Goal: Task Accomplishment & Management: Manage account settings

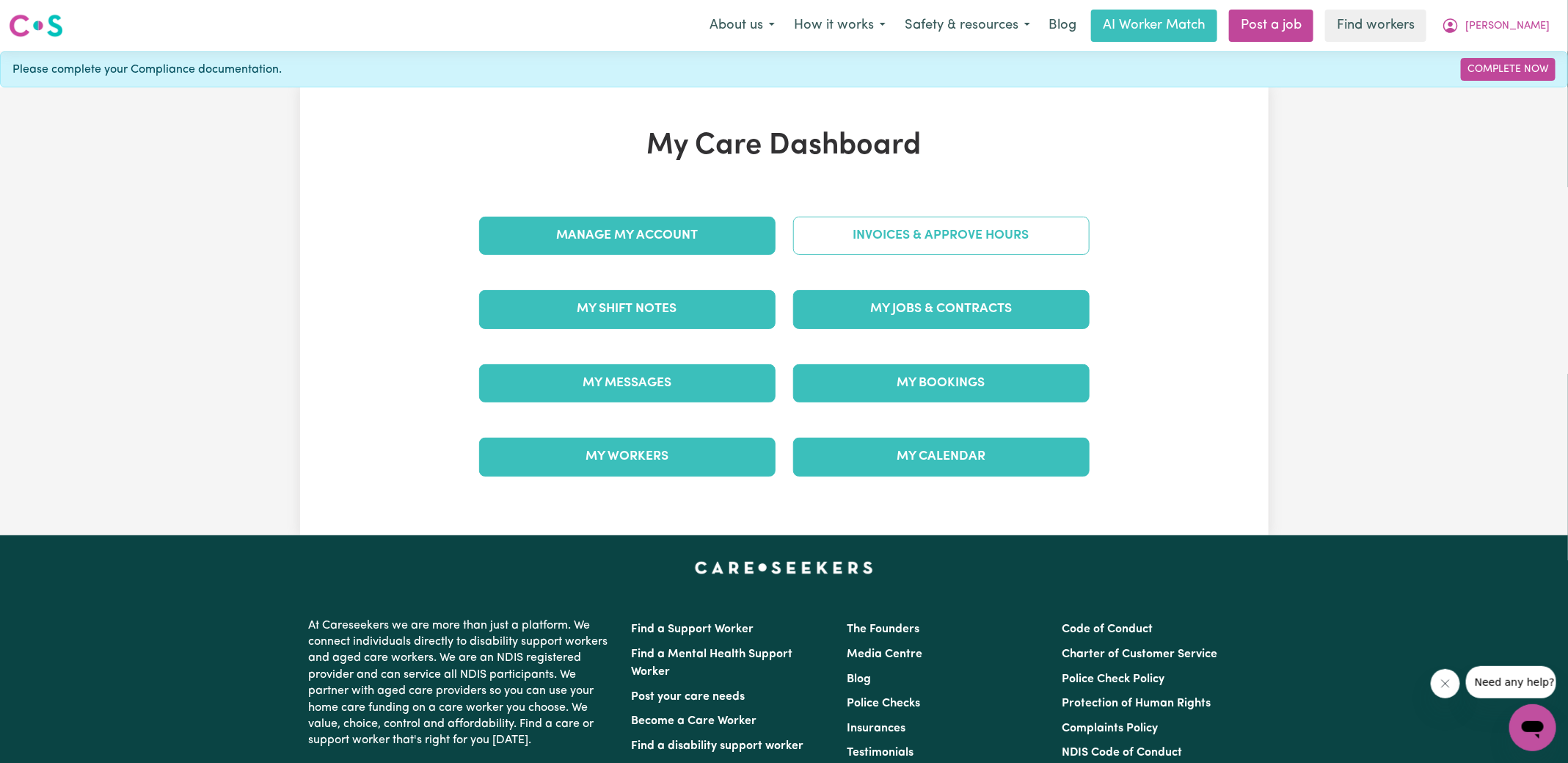
click at [807, 240] on link "Invoices & Approve Hours" at bounding box center [941, 235] width 296 height 38
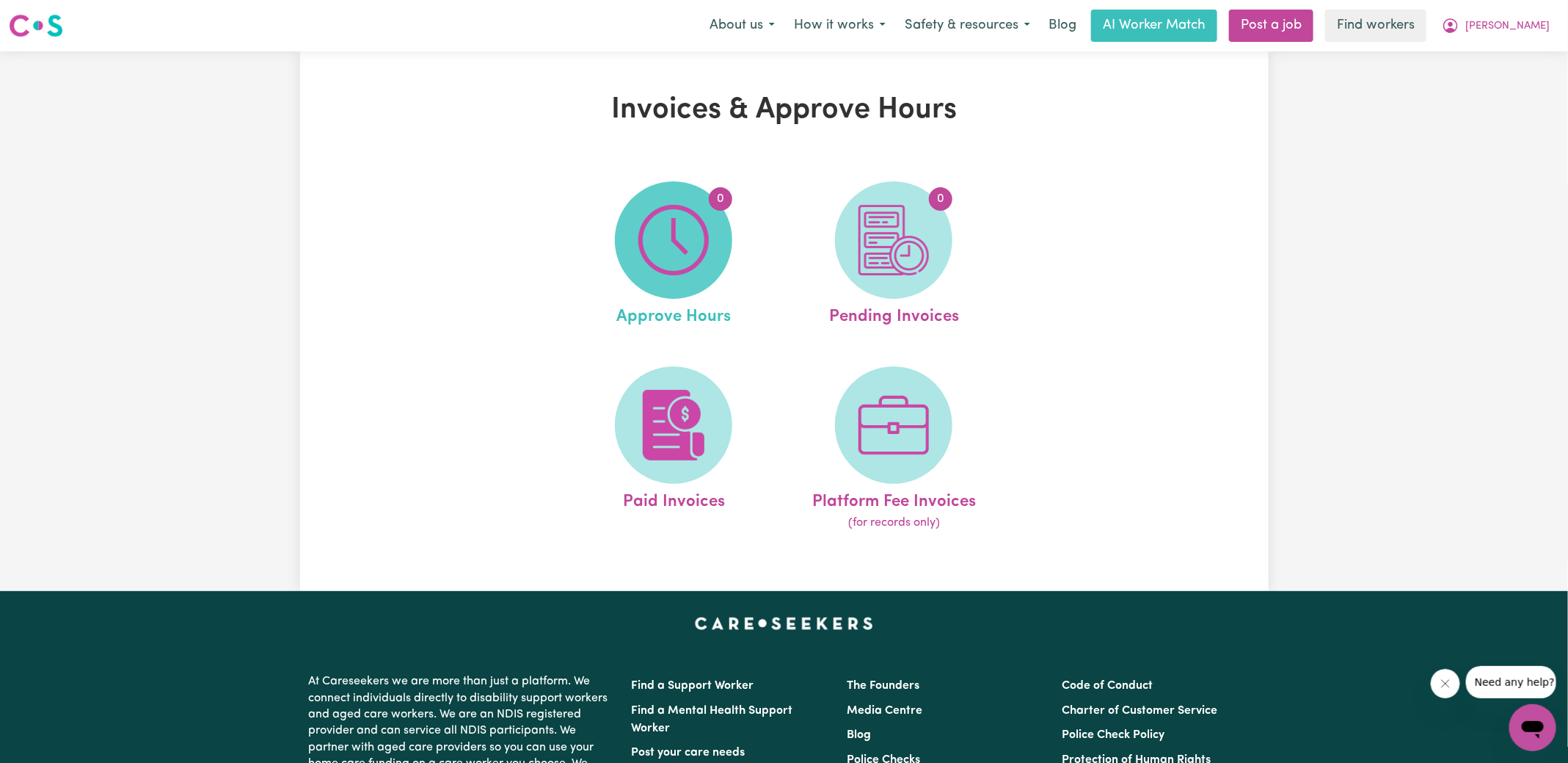
click at [657, 262] on img at bounding box center [673, 240] width 70 height 70
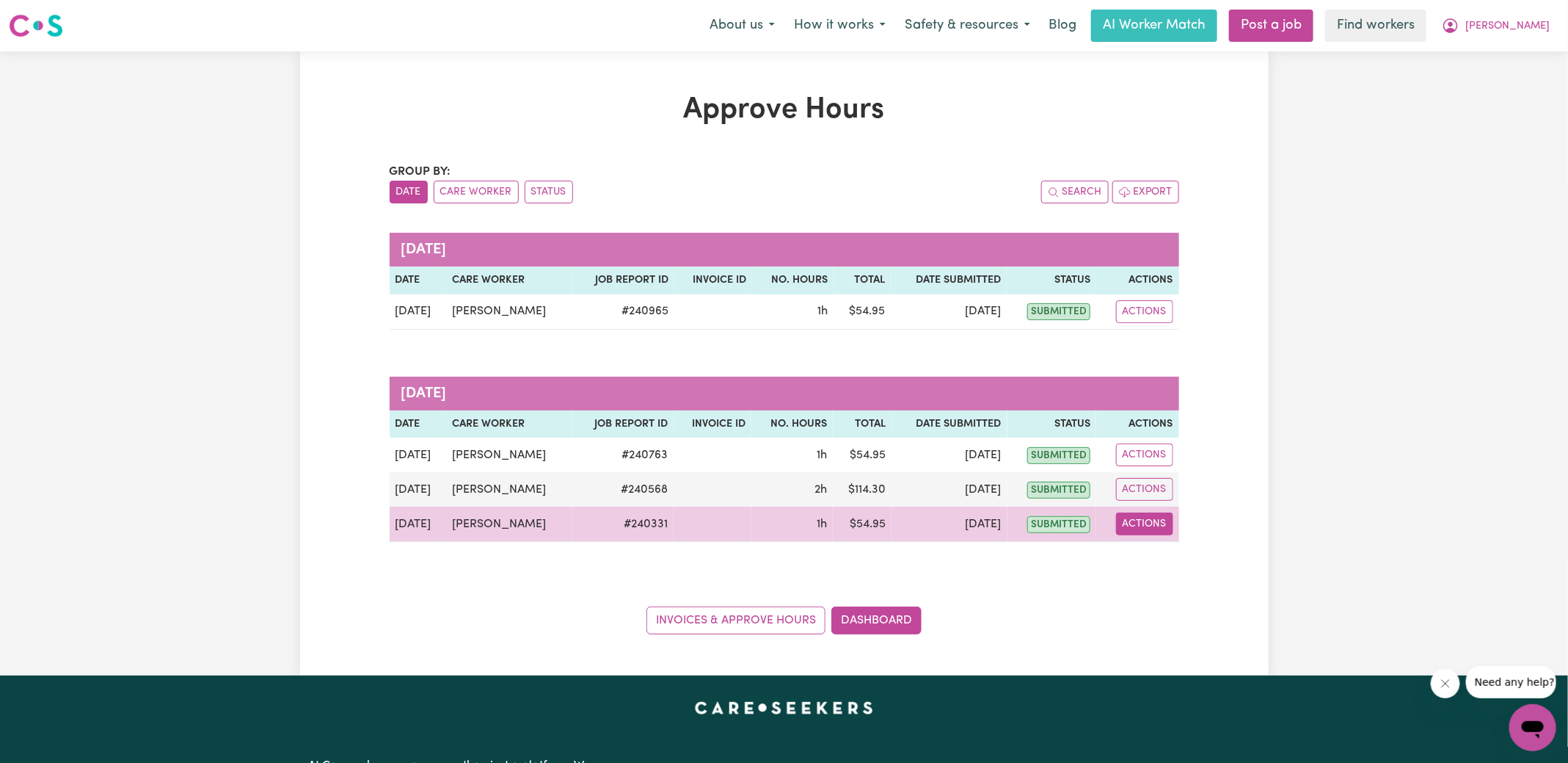
click at [1156, 519] on button "Actions" at bounding box center [1144, 524] width 57 height 23
click at [1159, 554] on link "View Job Report" at bounding box center [1180, 557] width 126 height 29
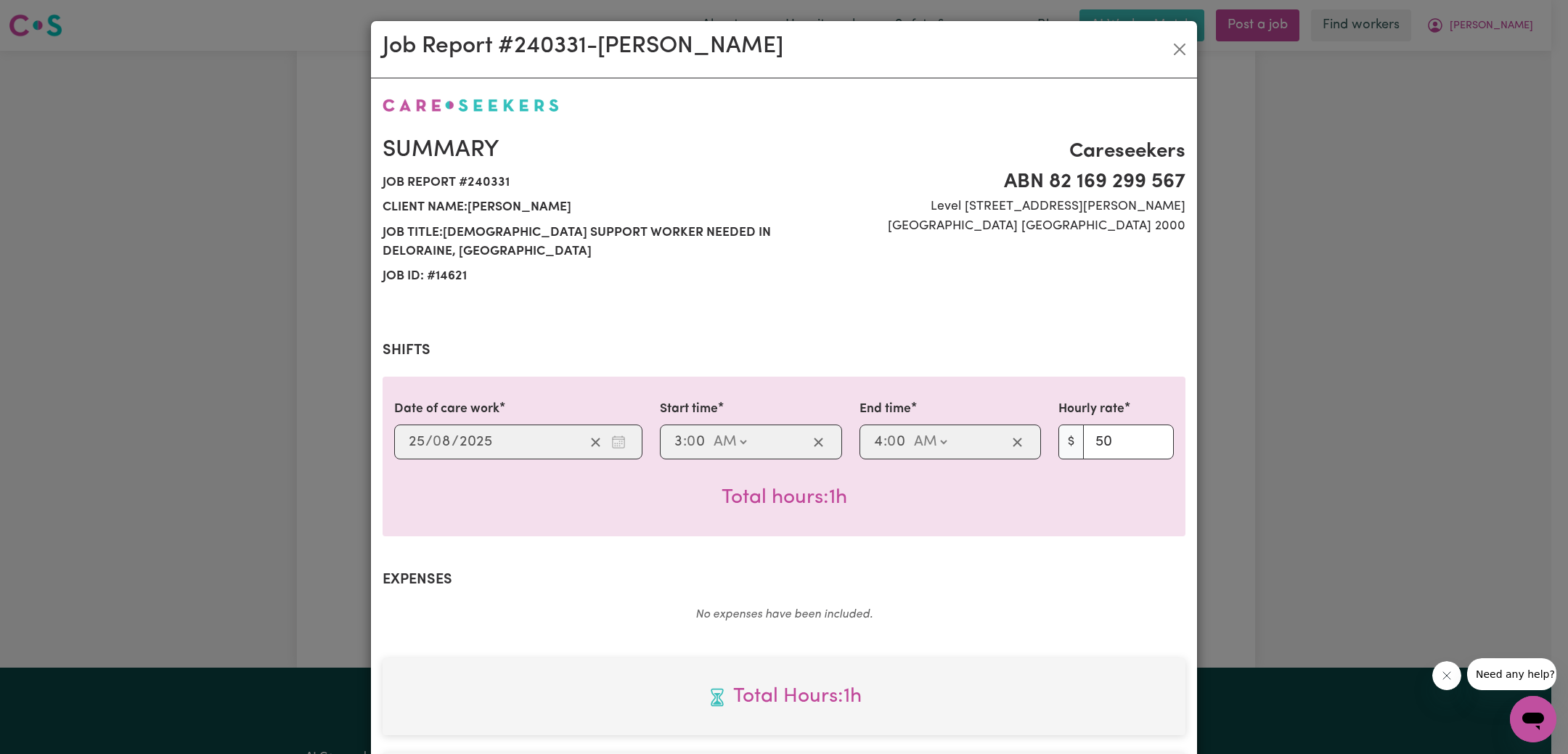
scroll to position [382, 0]
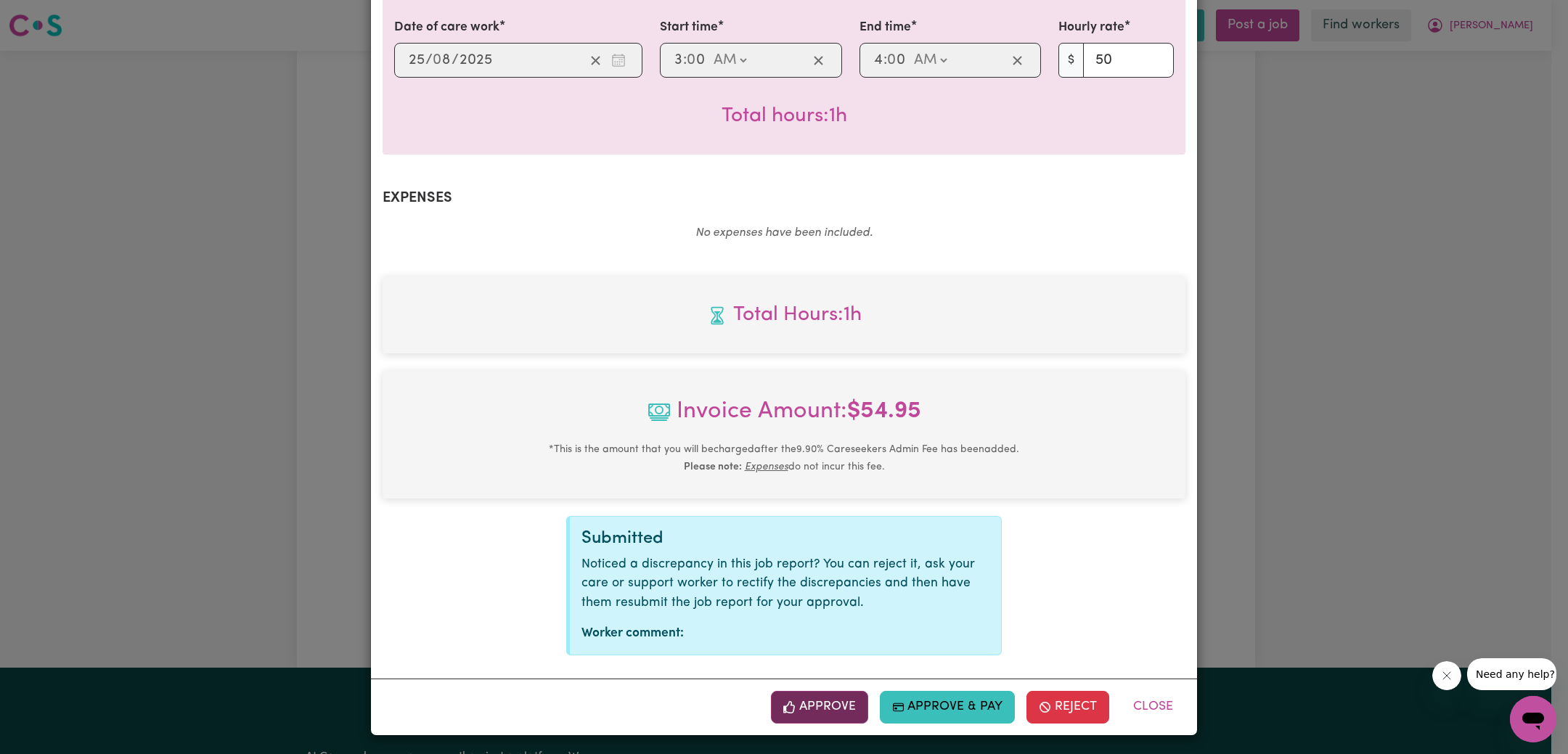
click at [822, 709] on button "Approve" at bounding box center [819, 707] width 97 height 32
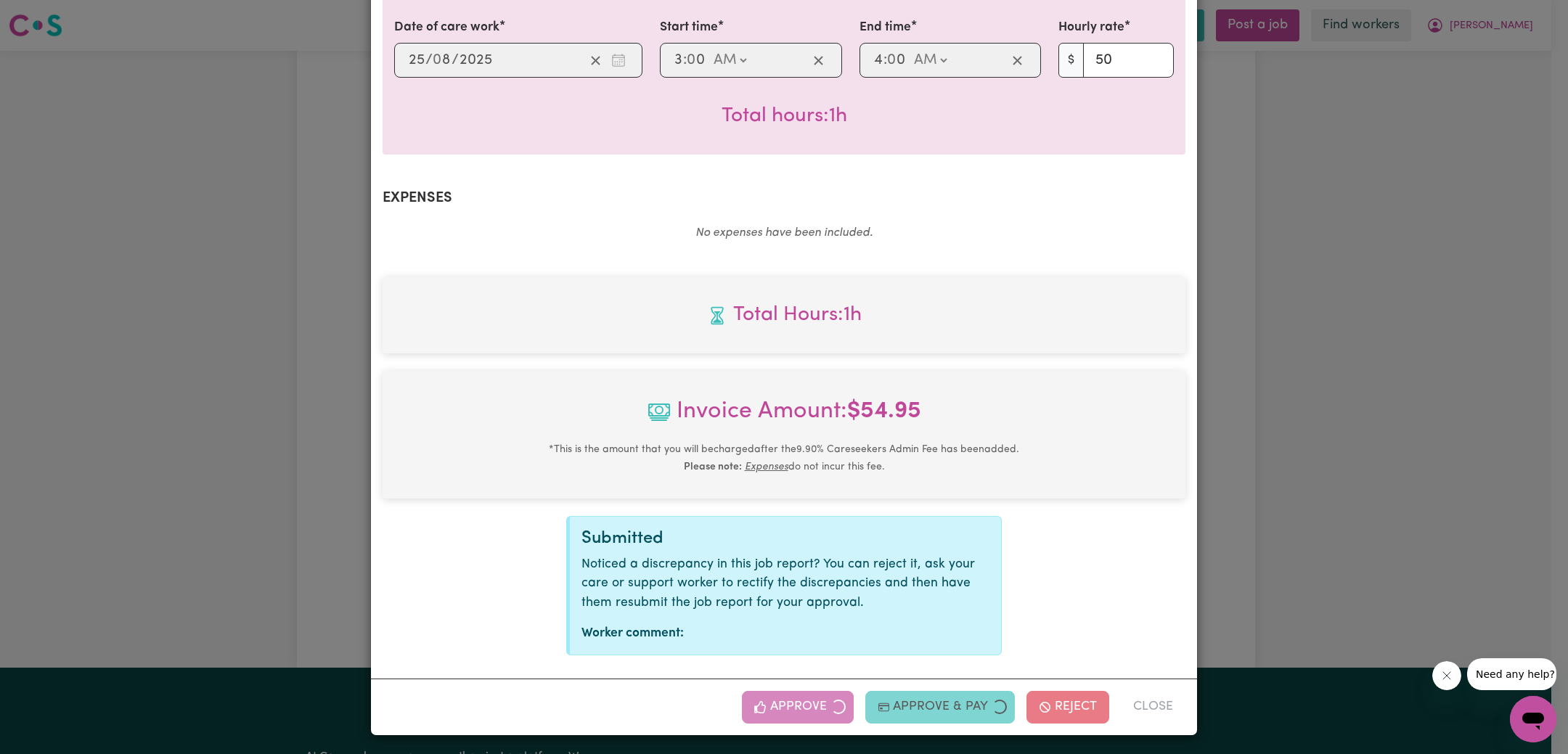
click at [1383, 427] on div "Job Report # 240331 - [PERSON_NAME] Summary Job report # 240331 Client name: [P…" at bounding box center [784, 377] width 1568 height 754
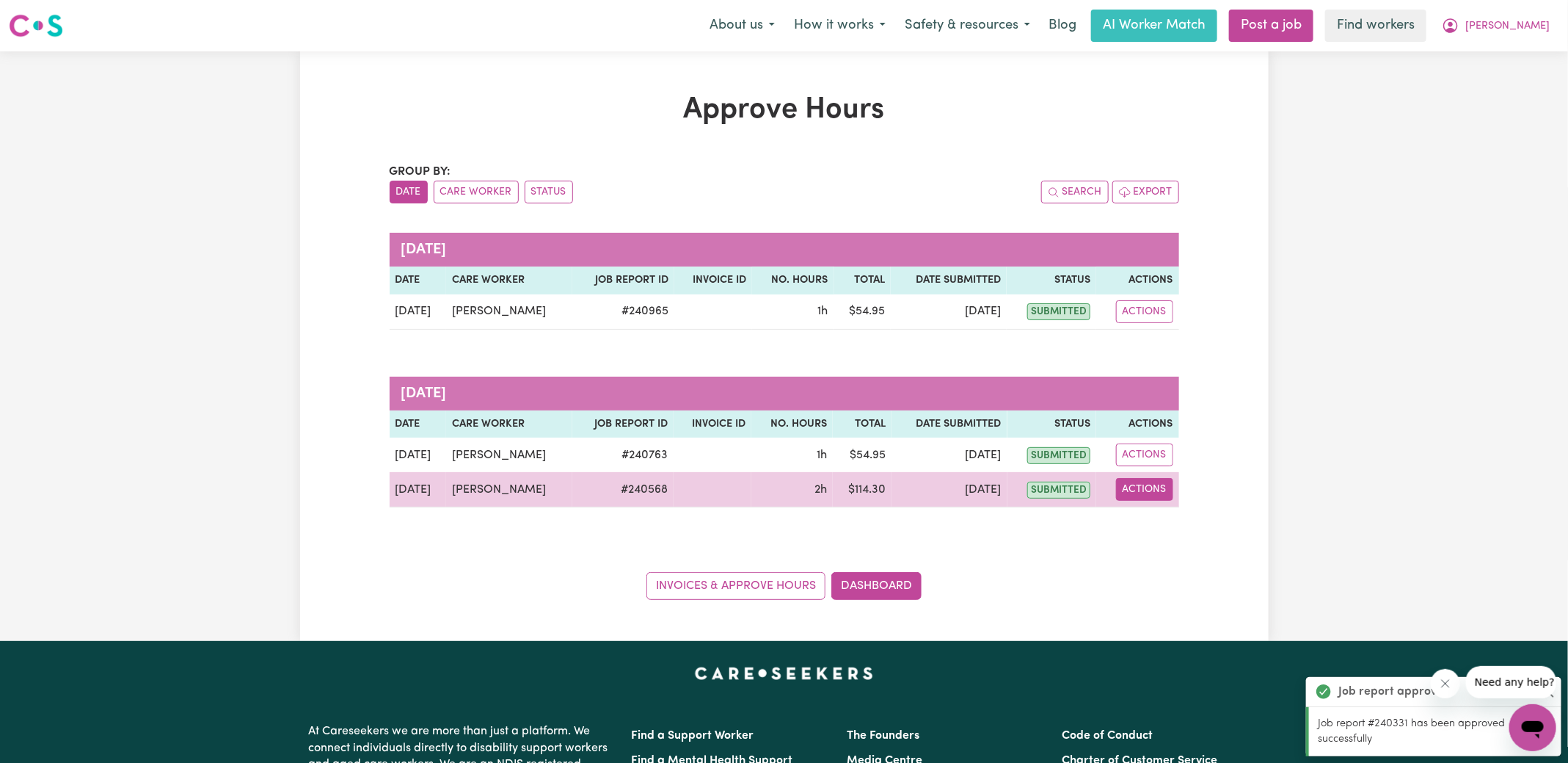
click at [1158, 487] on button "Actions" at bounding box center [1144, 489] width 57 height 23
click at [1161, 520] on link "View Job Report" at bounding box center [1180, 523] width 126 height 29
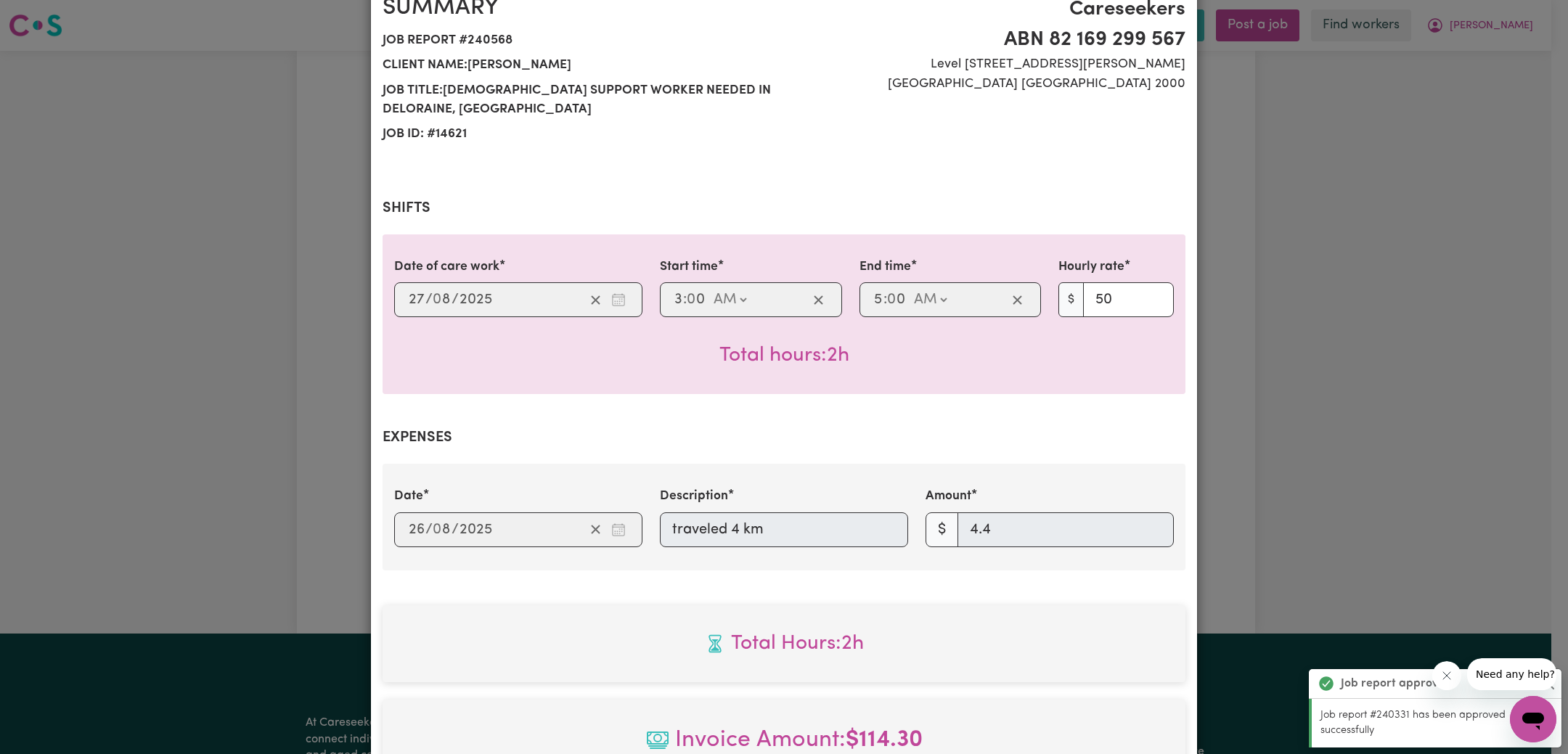
scroll to position [470, 0]
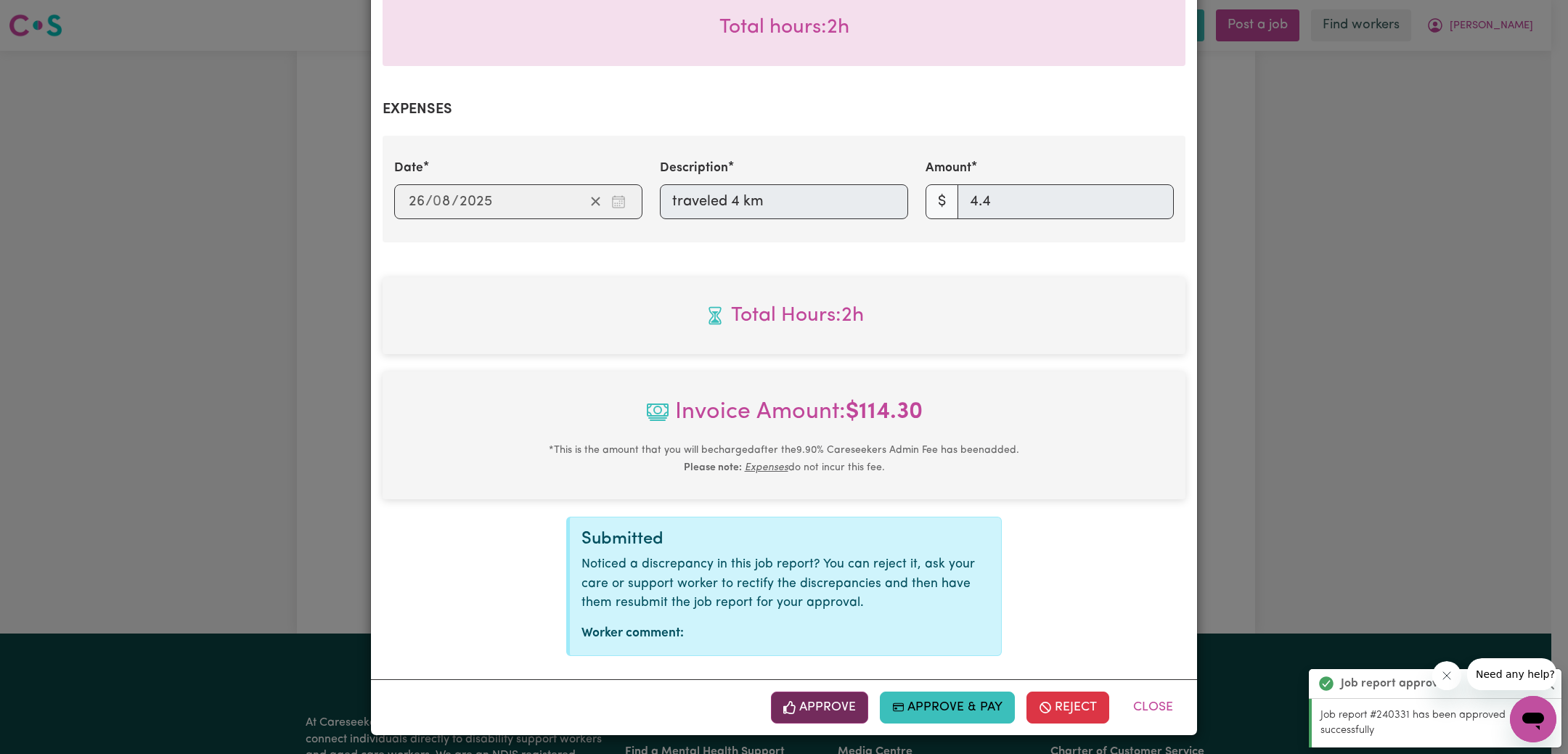
click at [844, 695] on button "Approve" at bounding box center [819, 708] width 97 height 32
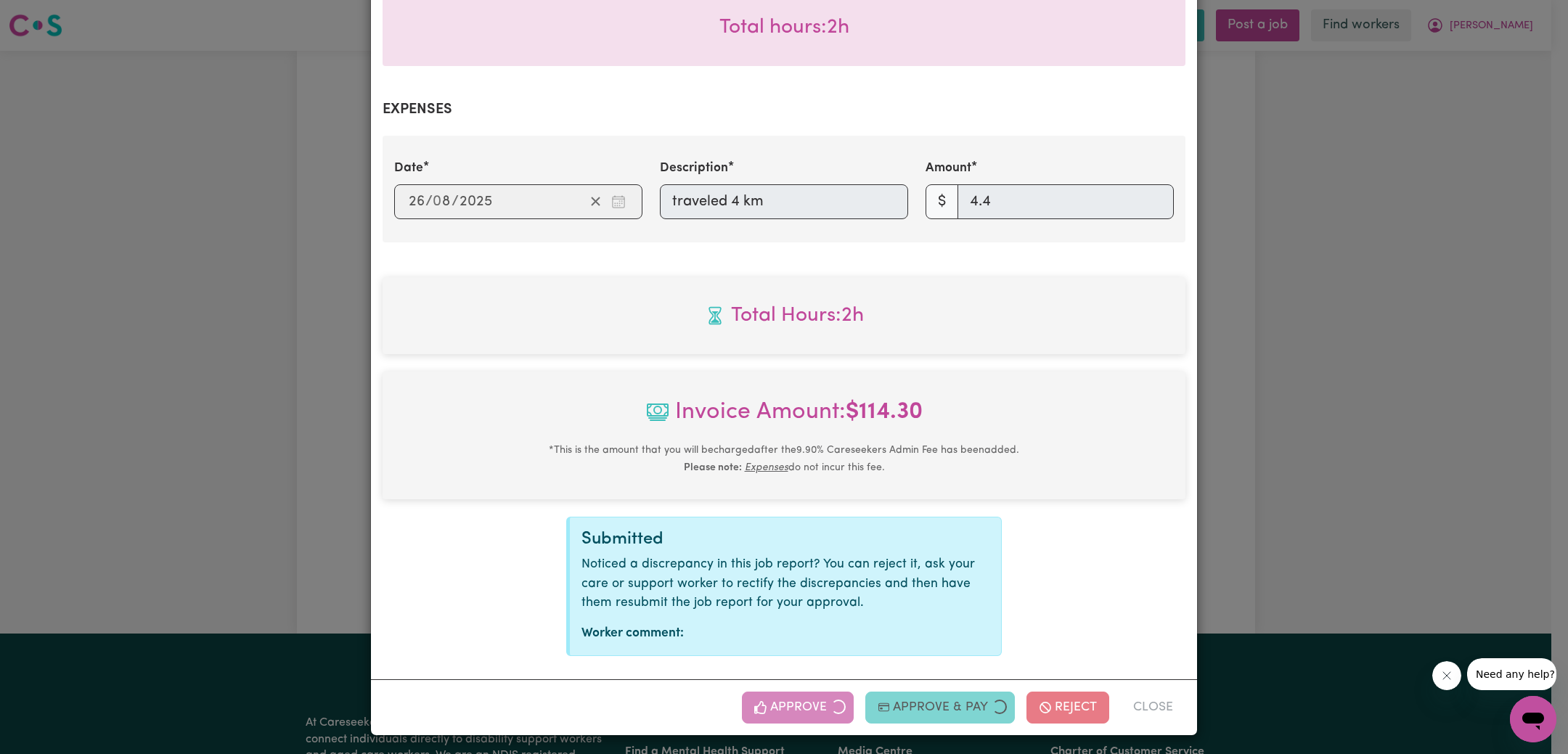
click at [1445, 353] on div "Job Report # 240568 - [PERSON_NAME] Summary Job report # 240568 Client name: [P…" at bounding box center [784, 377] width 1568 height 754
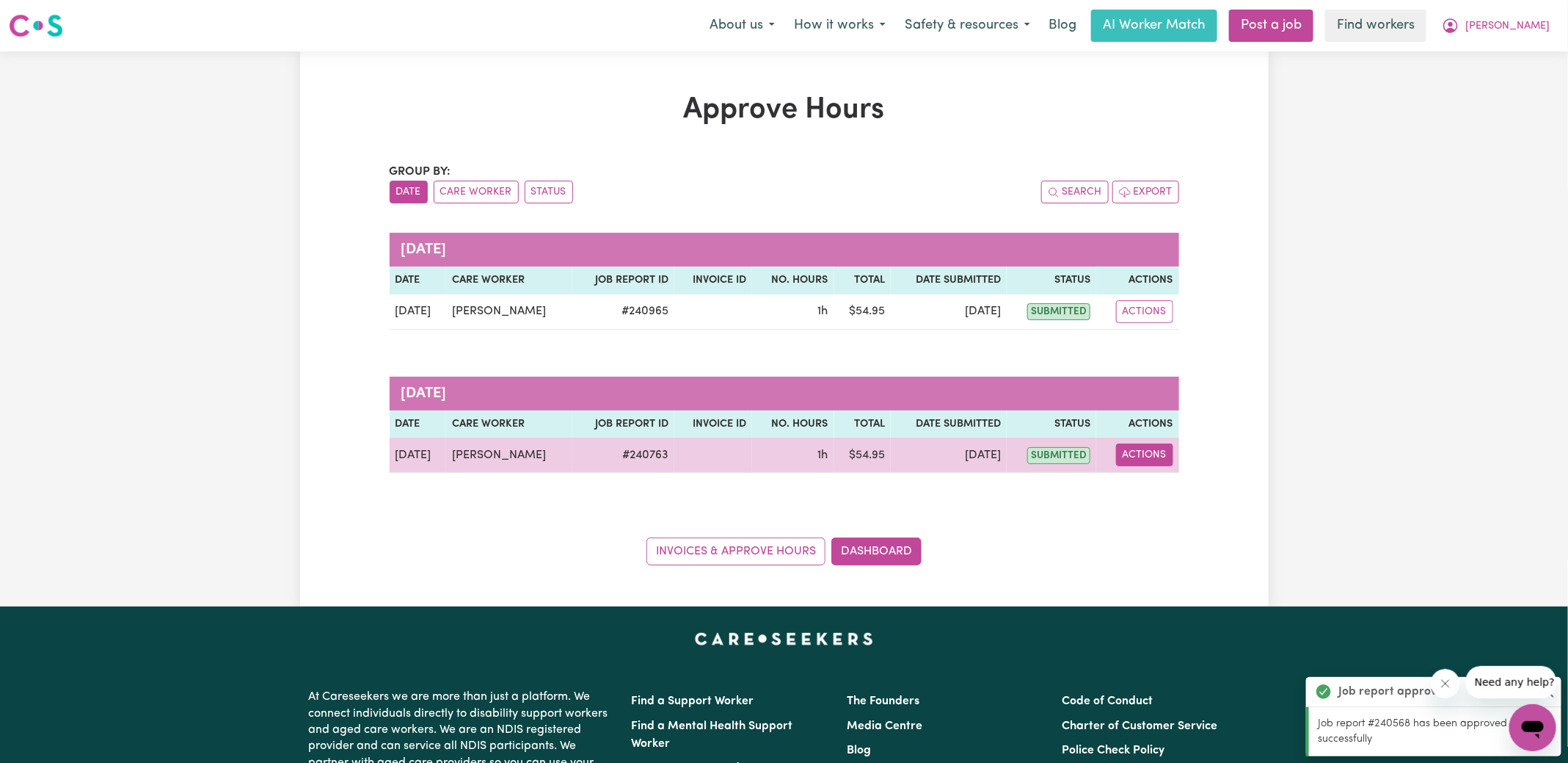
click at [1154, 455] on button "Actions" at bounding box center [1144, 455] width 57 height 23
click at [1159, 492] on link "View Job Report" at bounding box center [1179, 488] width 126 height 29
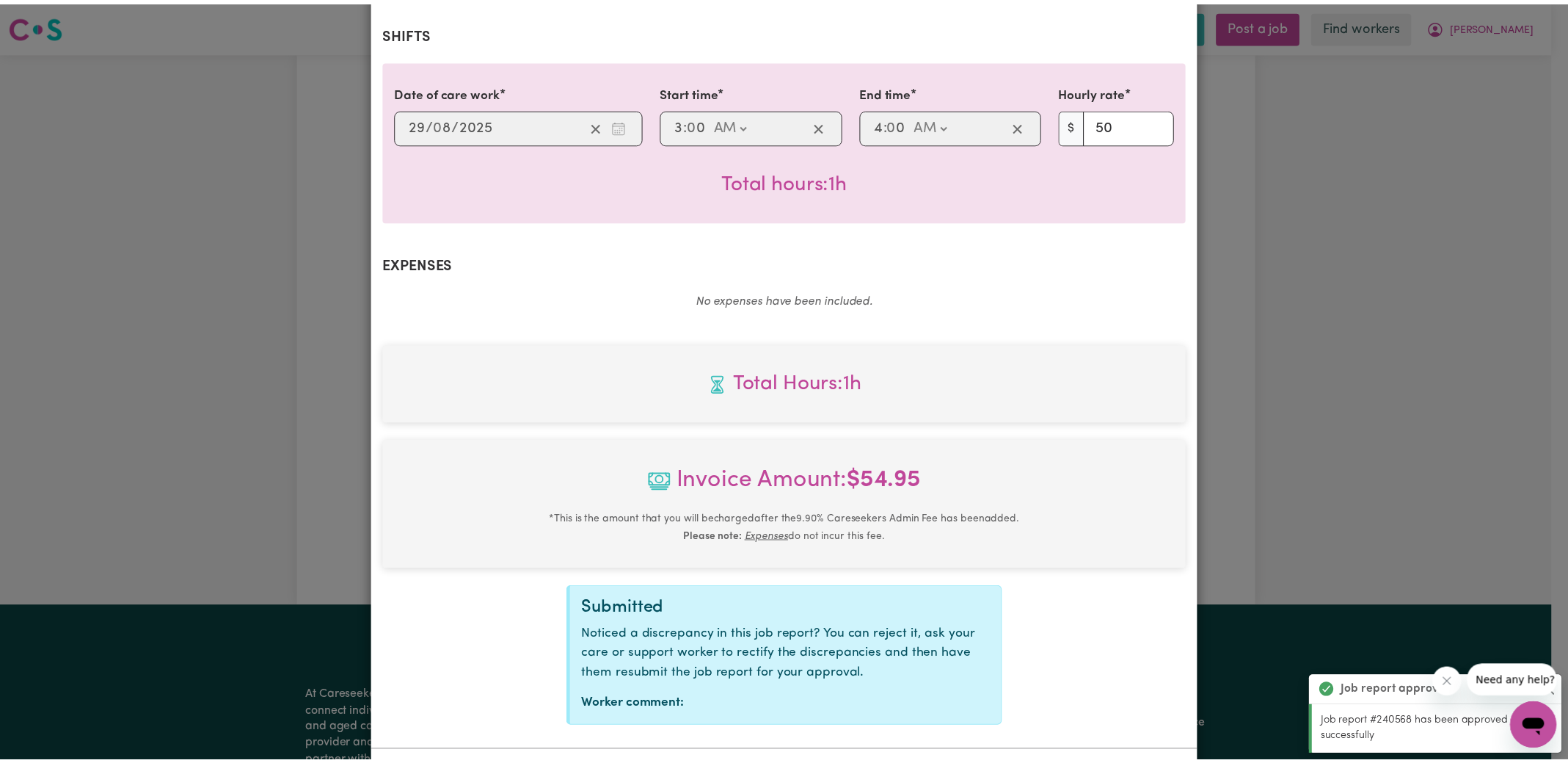
scroll to position [386, 0]
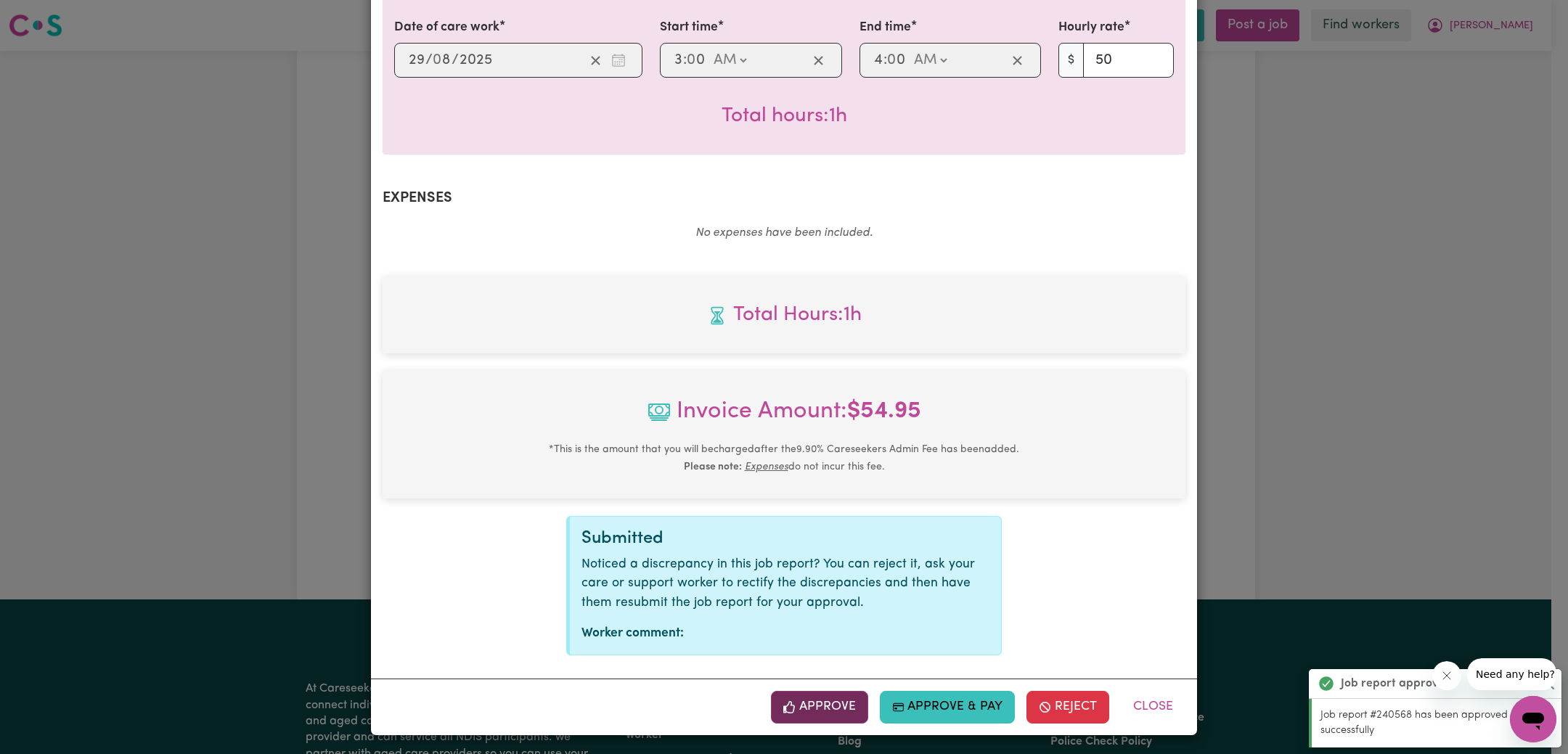
click at [823, 701] on button "Approve" at bounding box center [819, 707] width 97 height 32
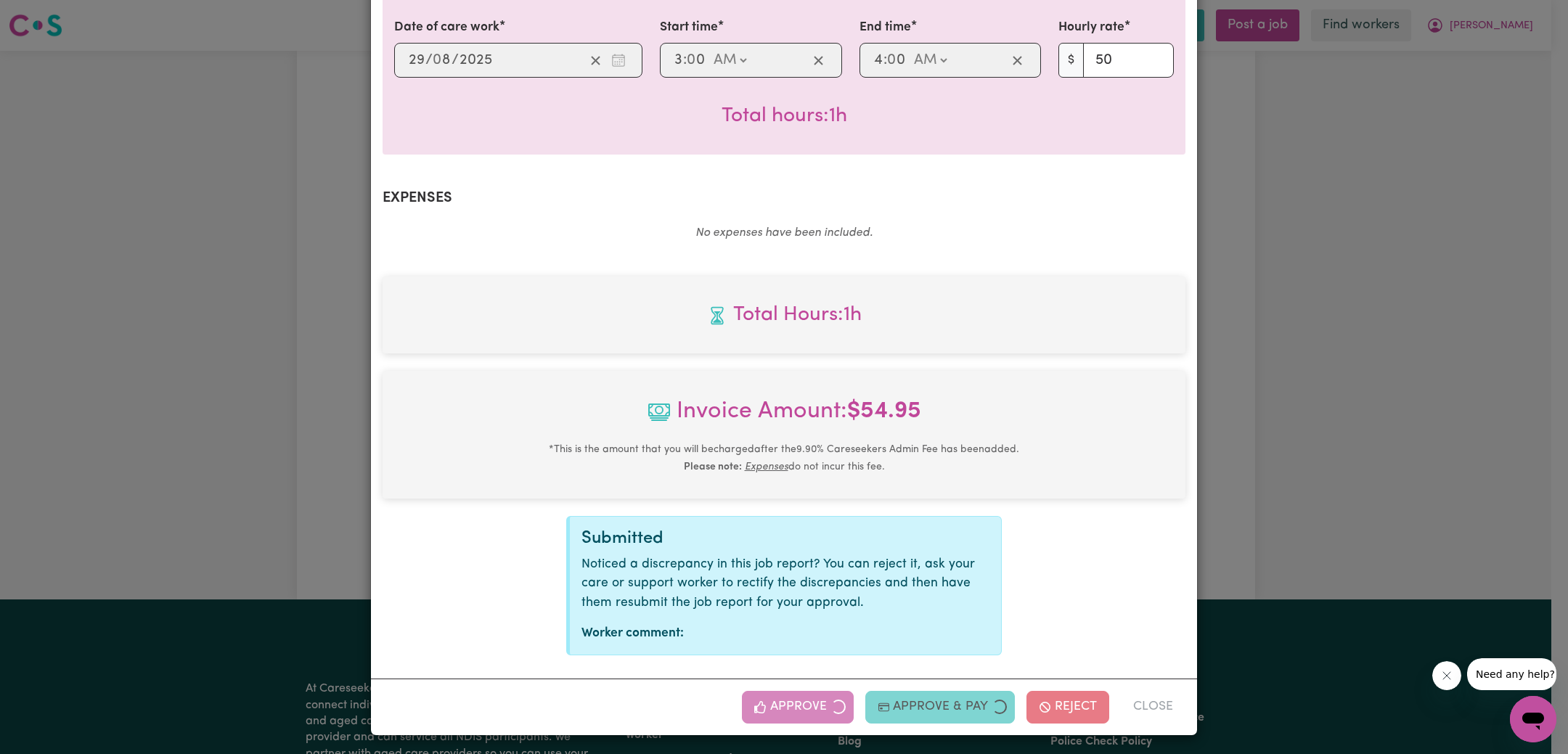
click at [1380, 419] on div "Job Report # 240763 - [PERSON_NAME] Summary Job report # 240763 Client name: [P…" at bounding box center [784, 377] width 1568 height 754
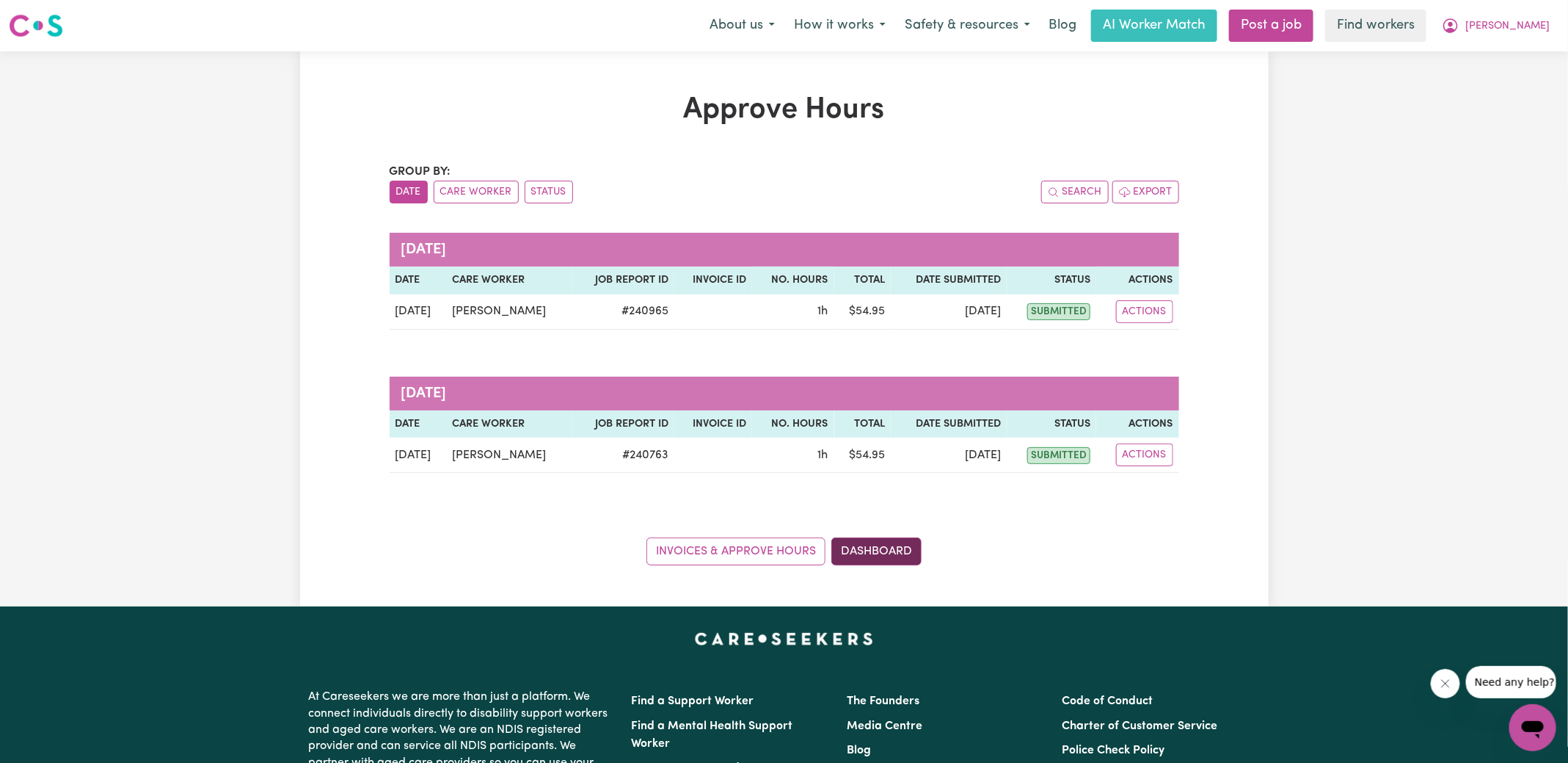
click at [891, 553] on link "Dashboard" at bounding box center [876, 551] width 91 height 28
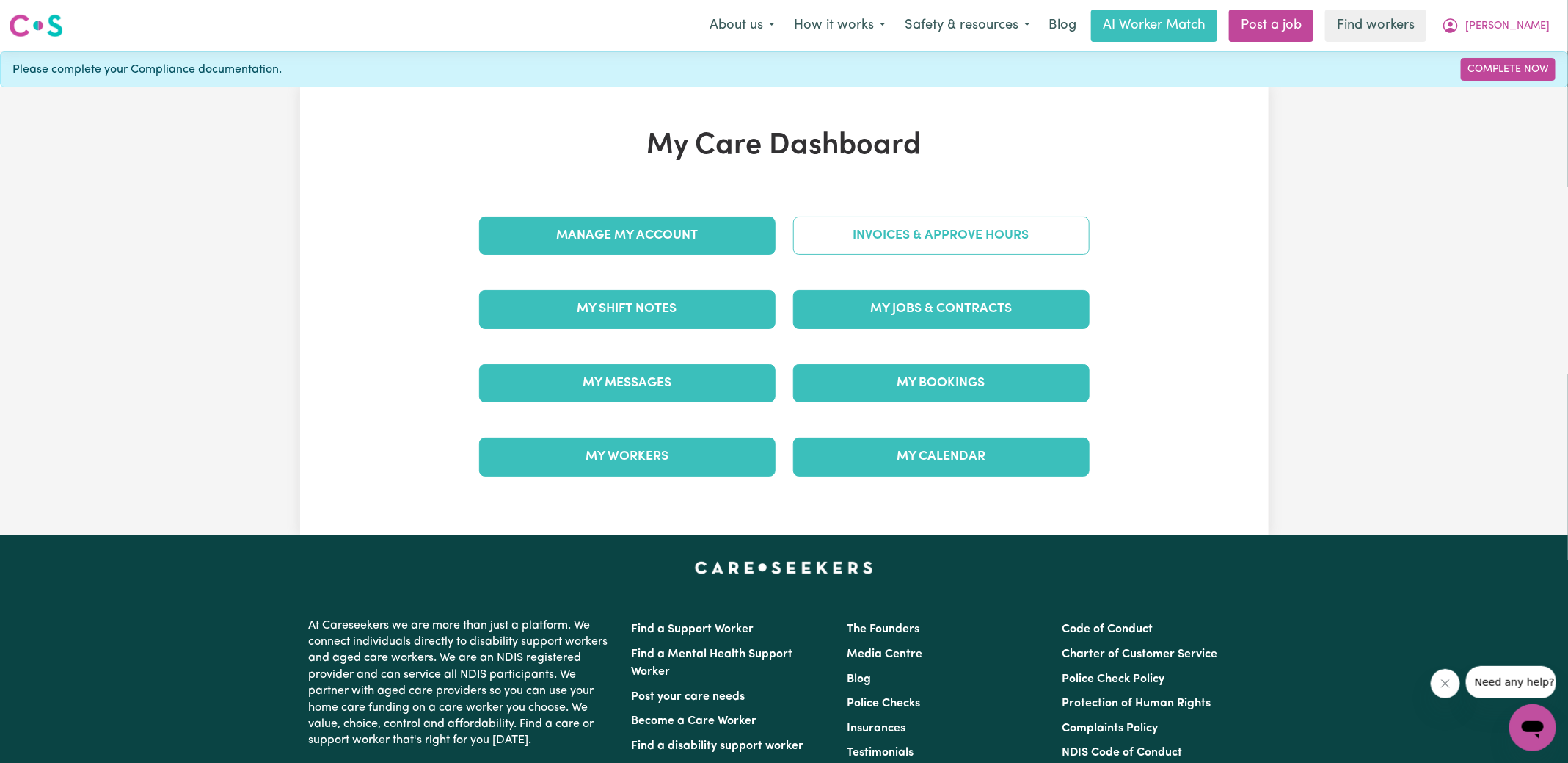
click at [903, 248] on link "Invoices & Approve Hours" at bounding box center [941, 235] width 296 height 38
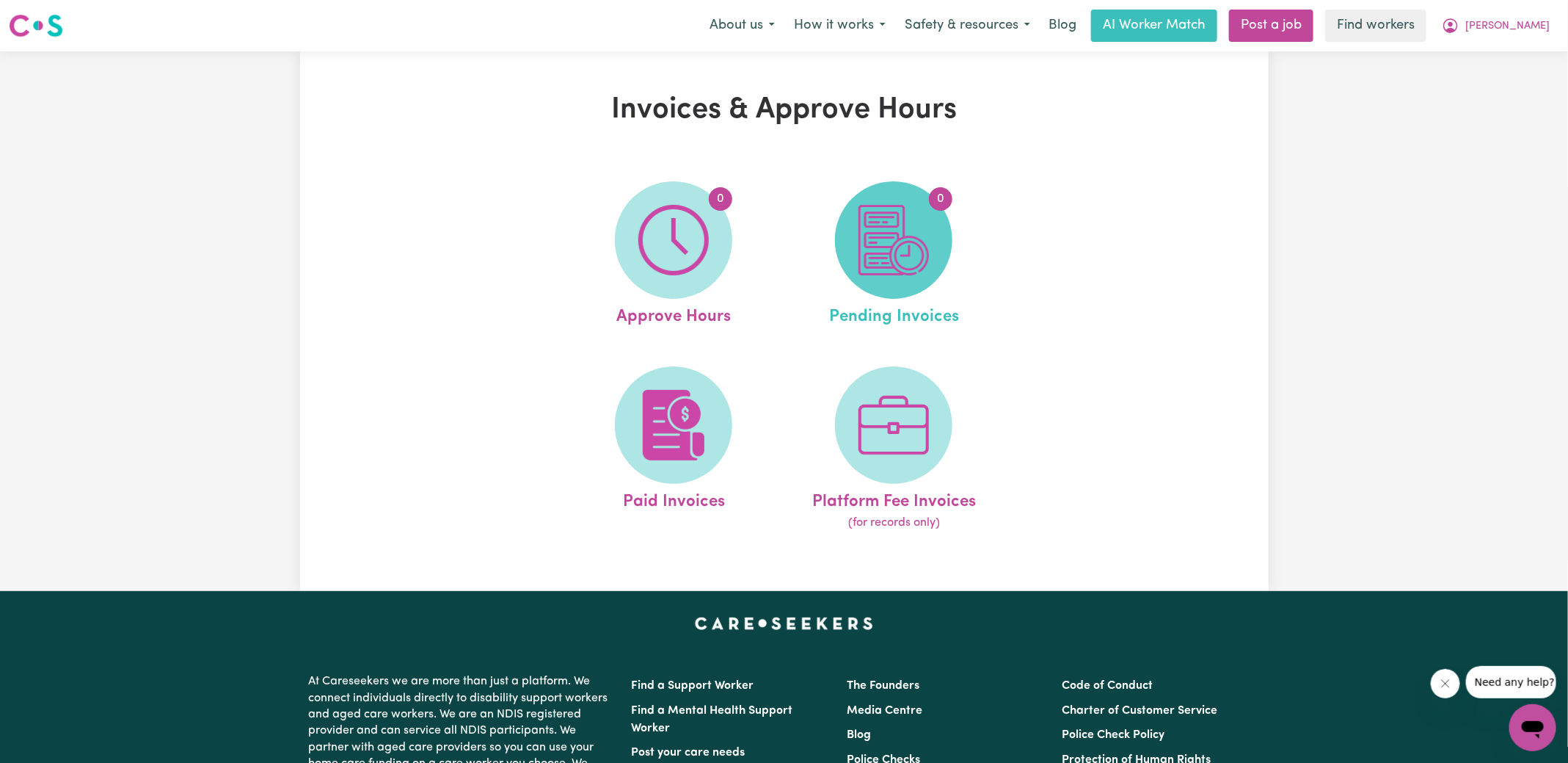
click at [893, 239] on img at bounding box center [893, 240] width 70 height 70
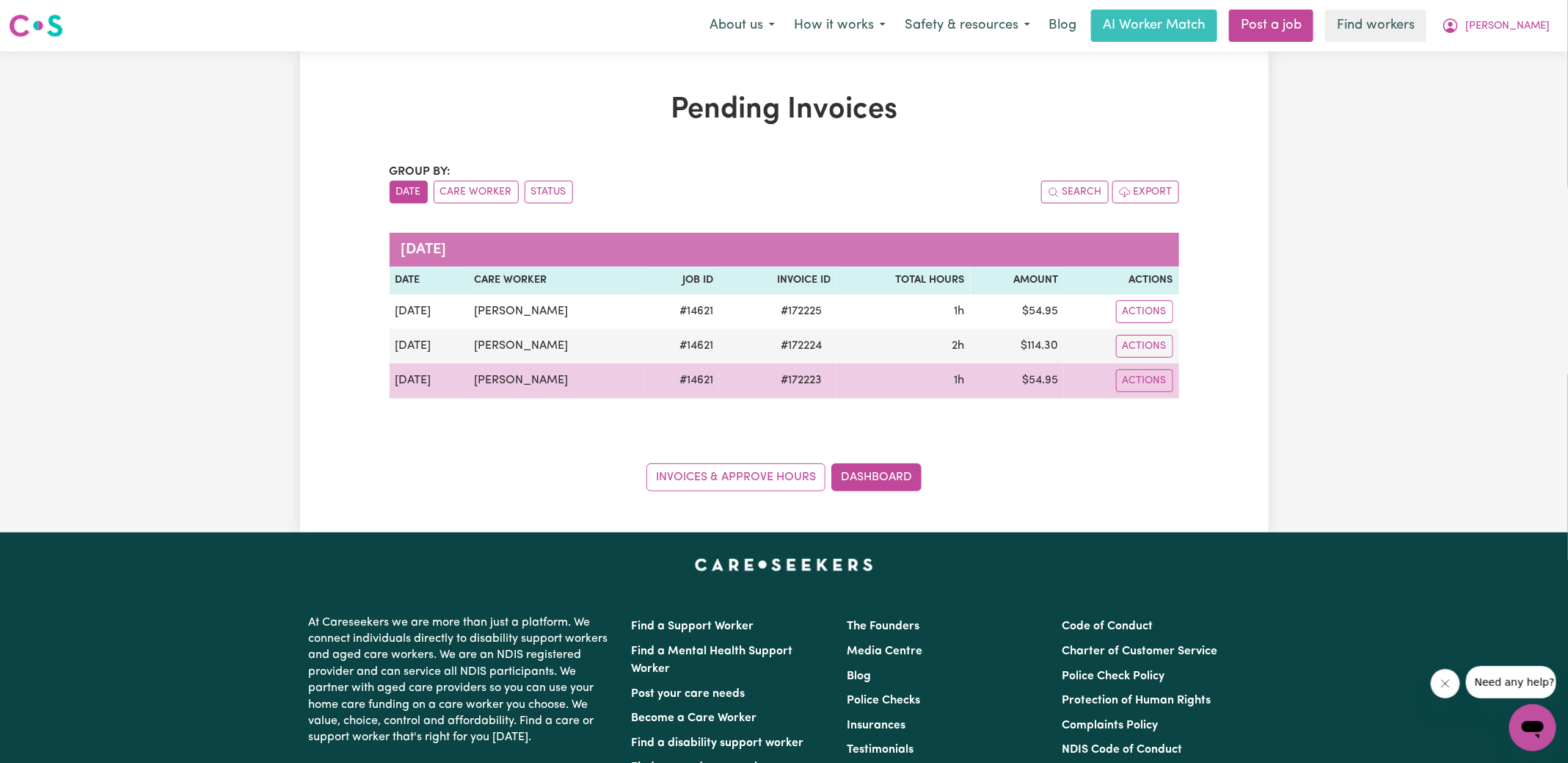
click at [794, 374] on span "# 172223" at bounding box center [801, 380] width 59 height 18
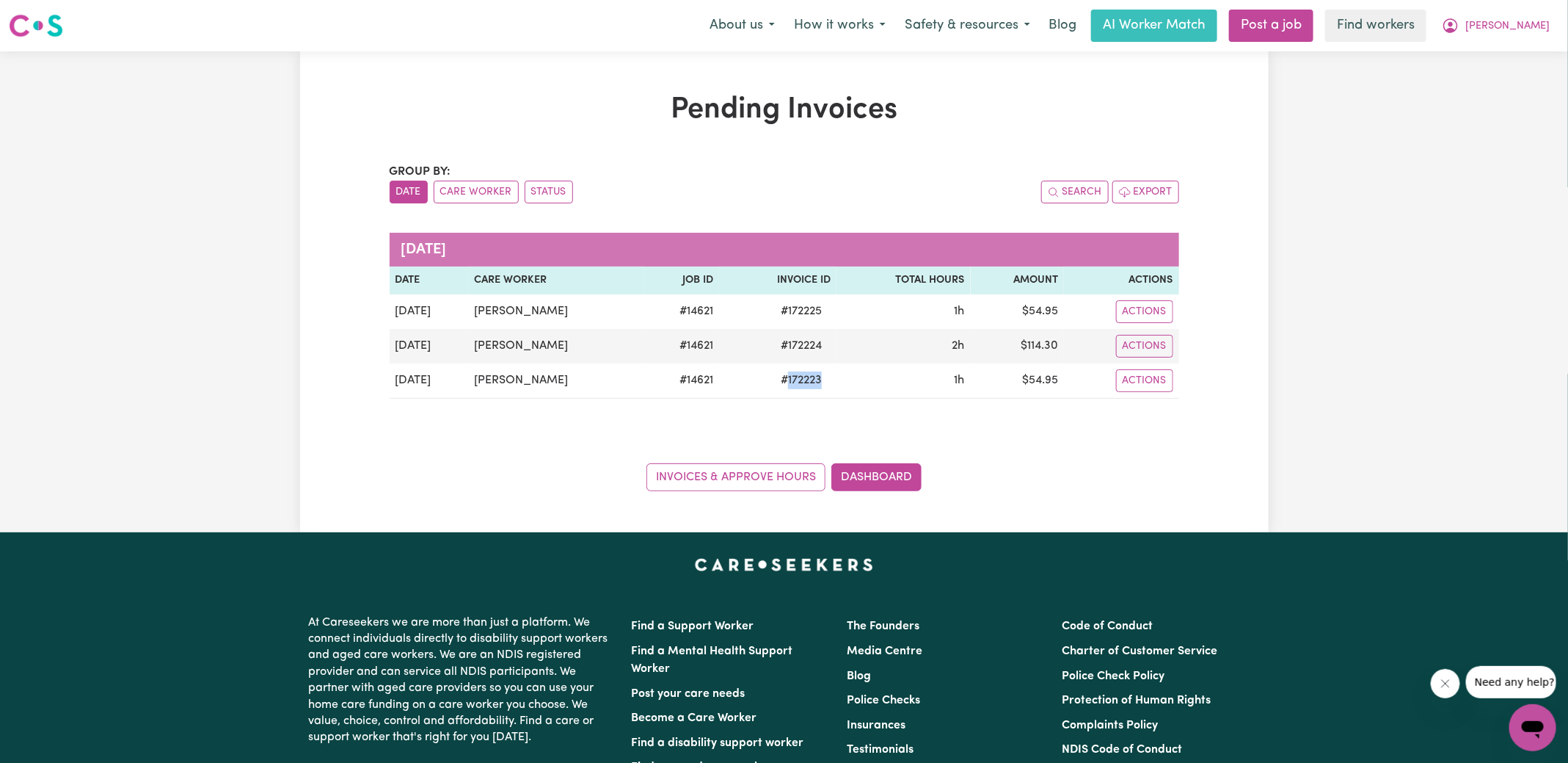
copy span "172223"
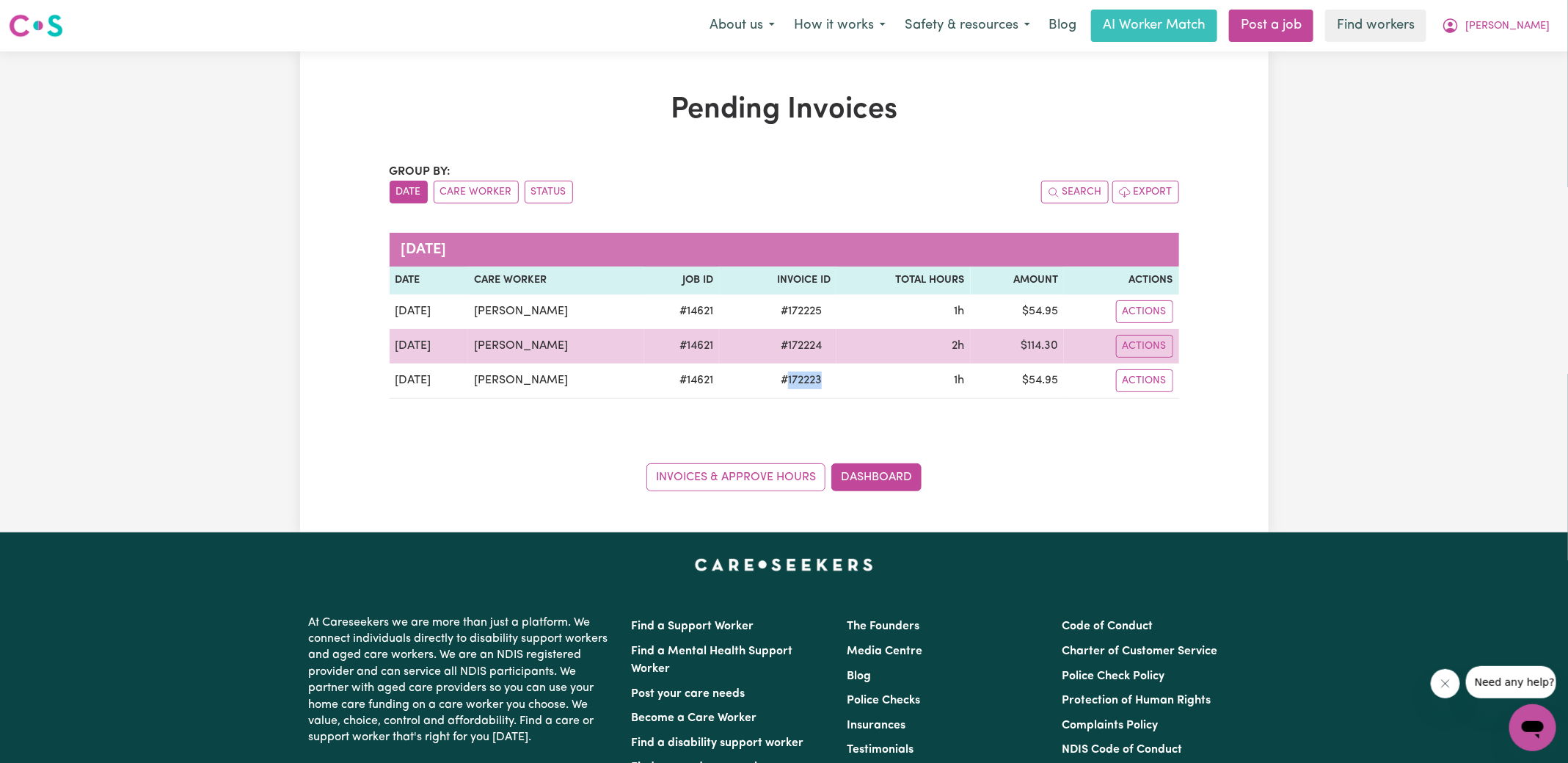
click at [772, 337] on span "# 172224" at bounding box center [801, 345] width 59 height 18
click at [782, 338] on span "# 172224" at bounding box center [801, 345] width 59 height 18
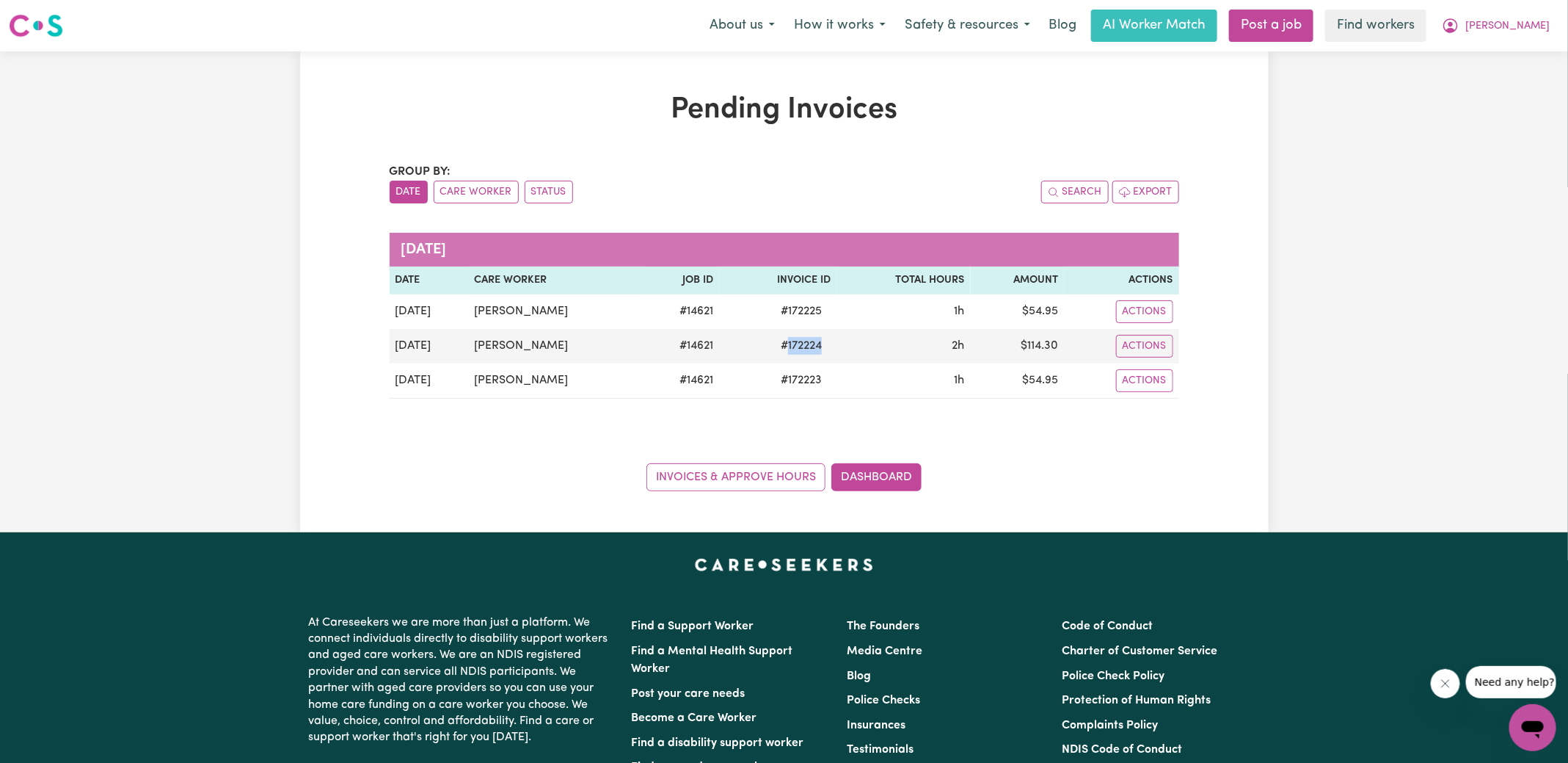
copy span "172224"
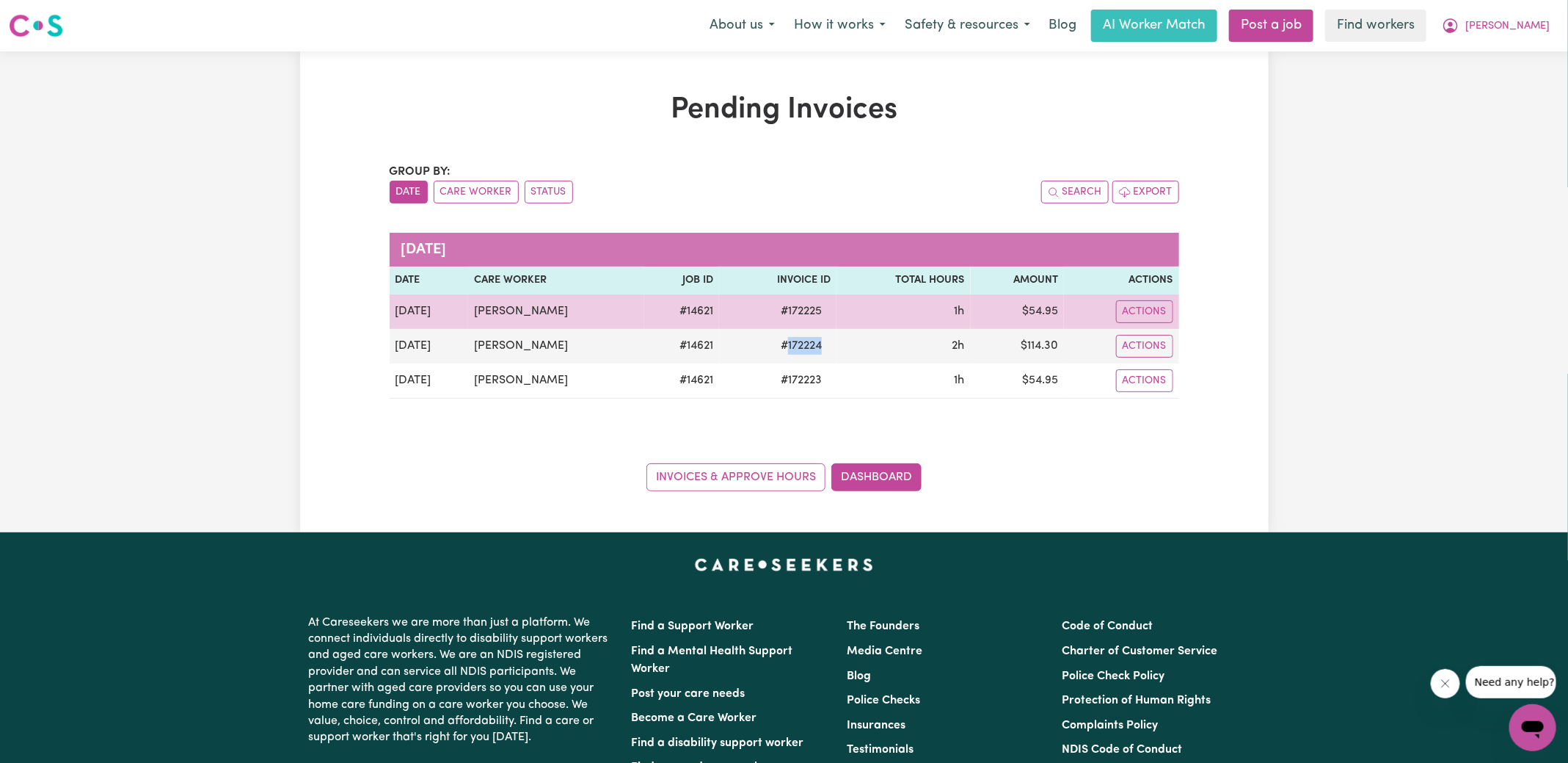
click at [813, 307] on span "# 172225" at bounding box center [801, 311] width 59 height 18
click at [799, 309] on span "# 172225" at bounding box center [801, 311] width 59 height 18
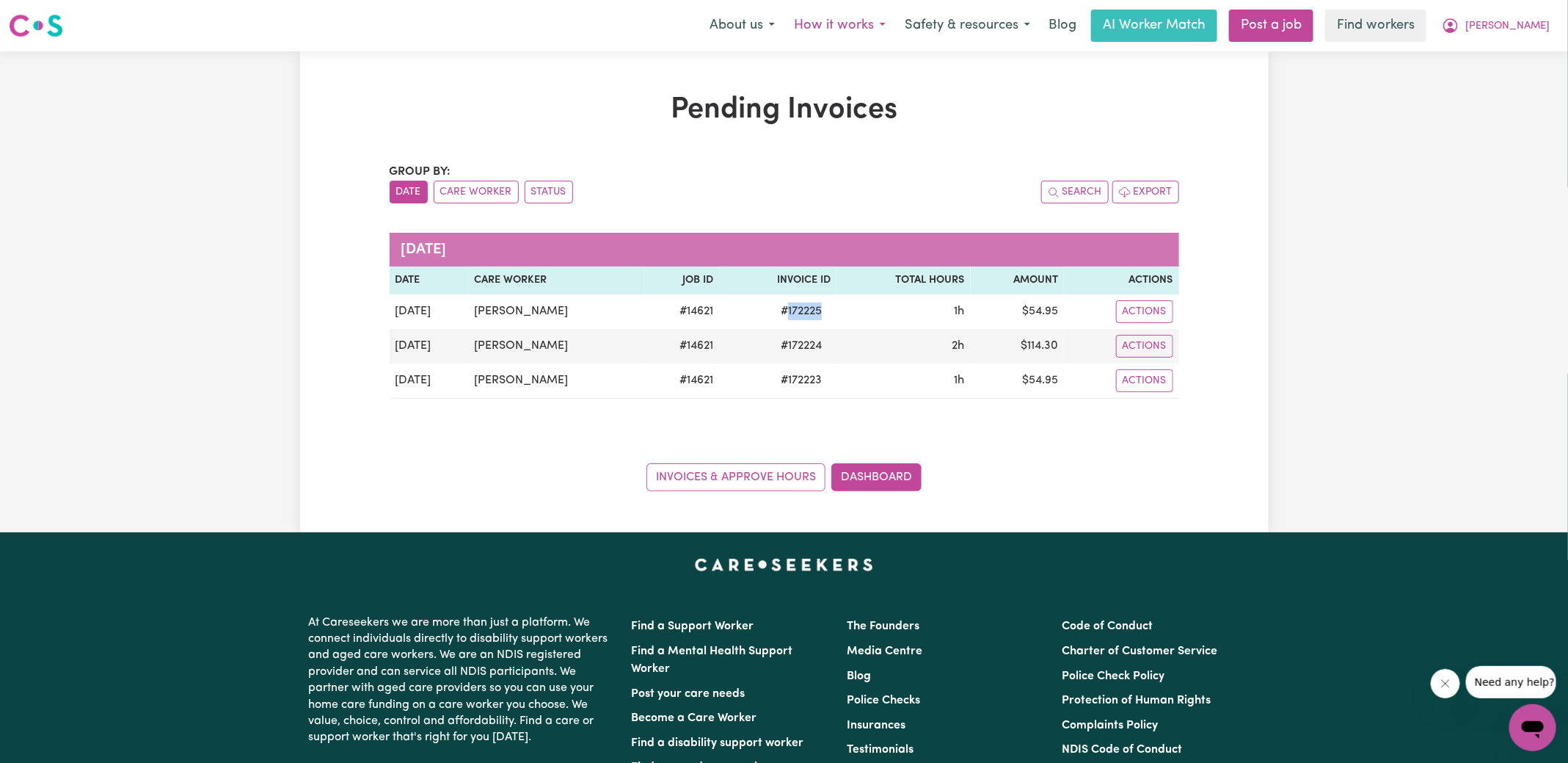
copy span "172225"
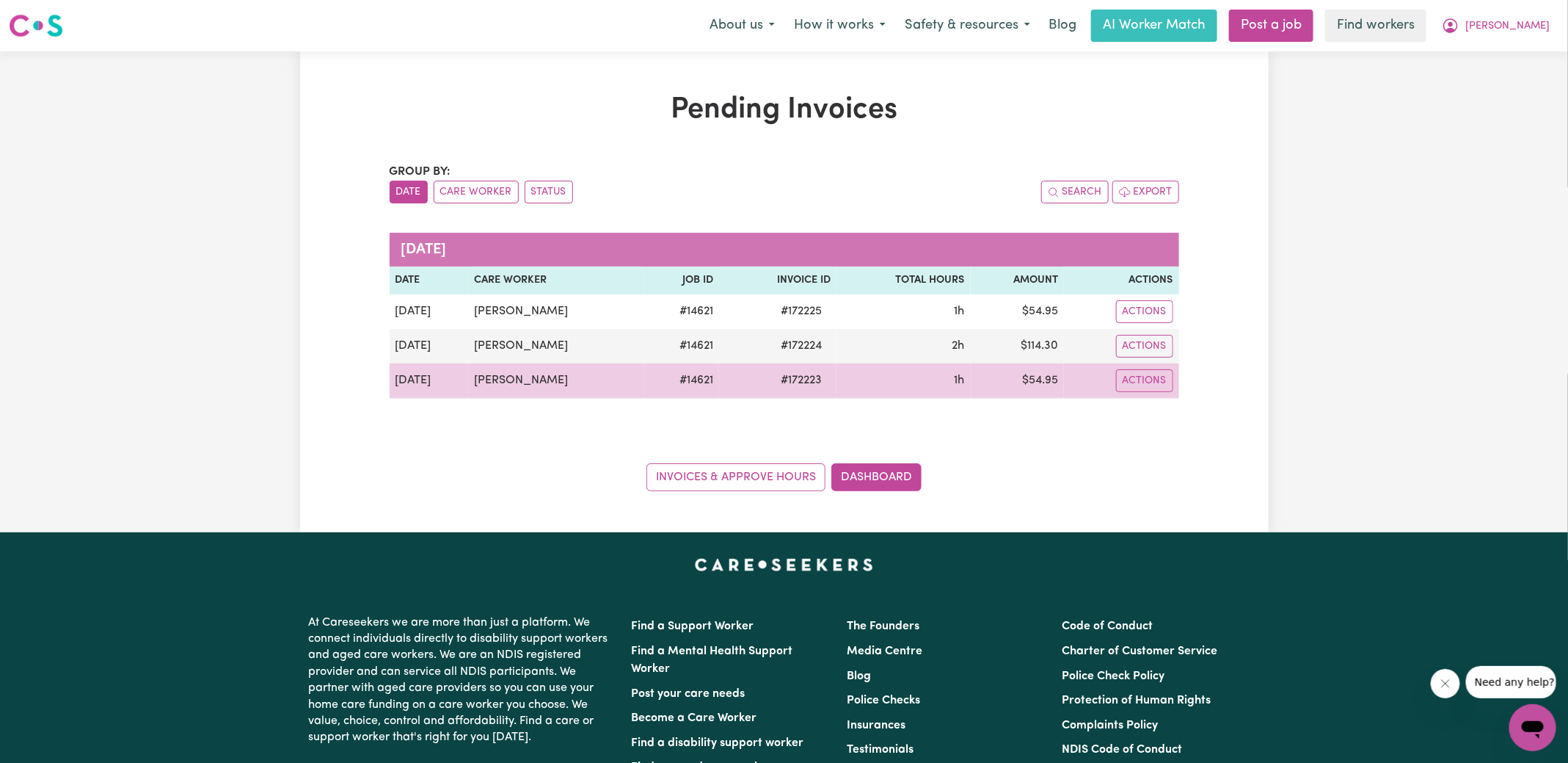
click at [1053, 378] on td "$ 54.95" at bounding box center [1018, 380] width 94 height 35
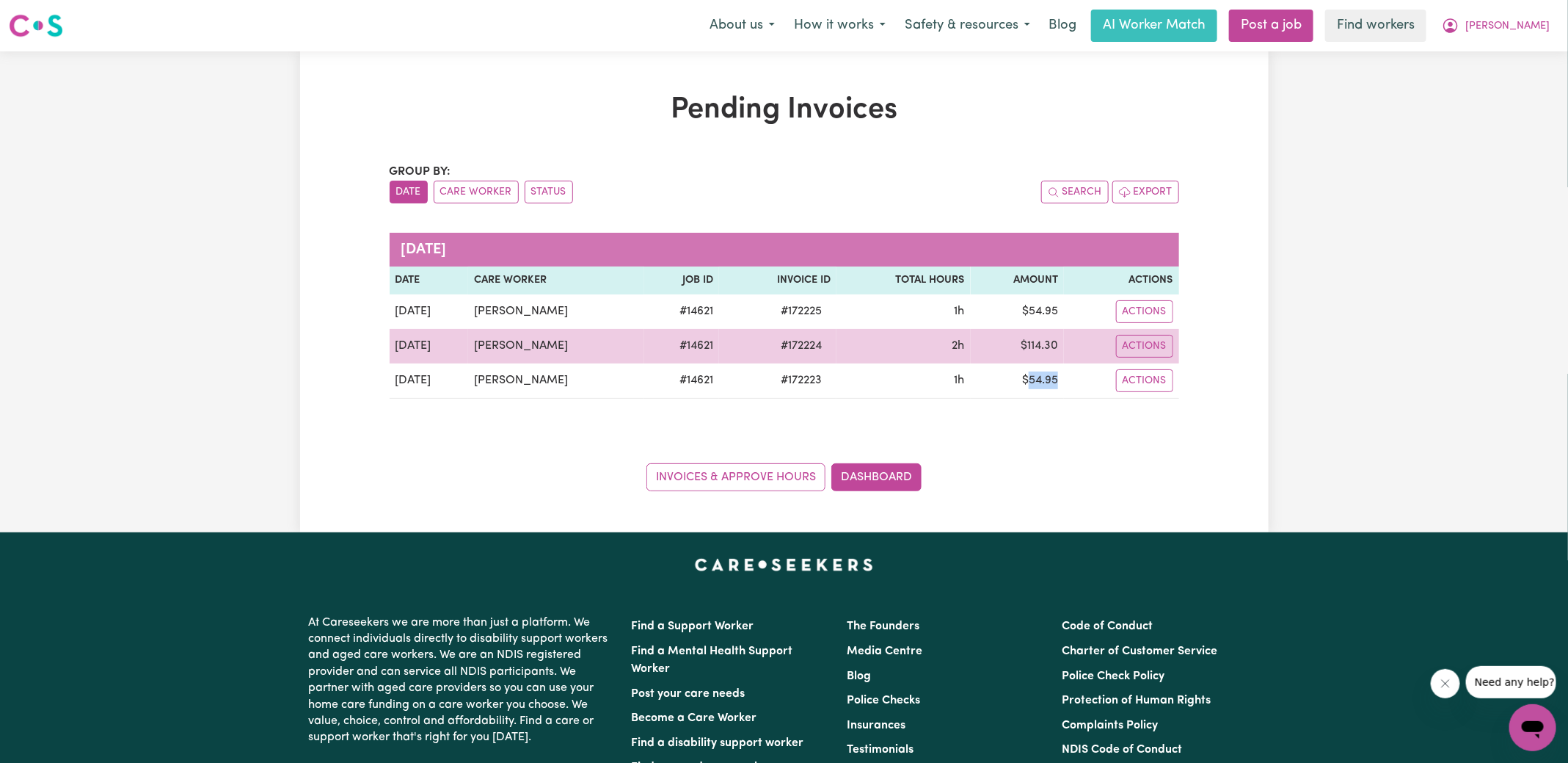
drag, startPoint x: 1053, startPoint y: 378, endPoint x: 1102, endPoint y: 345, distance: 59.1
click at [1052, 378] on td "$ 54.95" at bounding box center [1018, 380] width 94 height 35
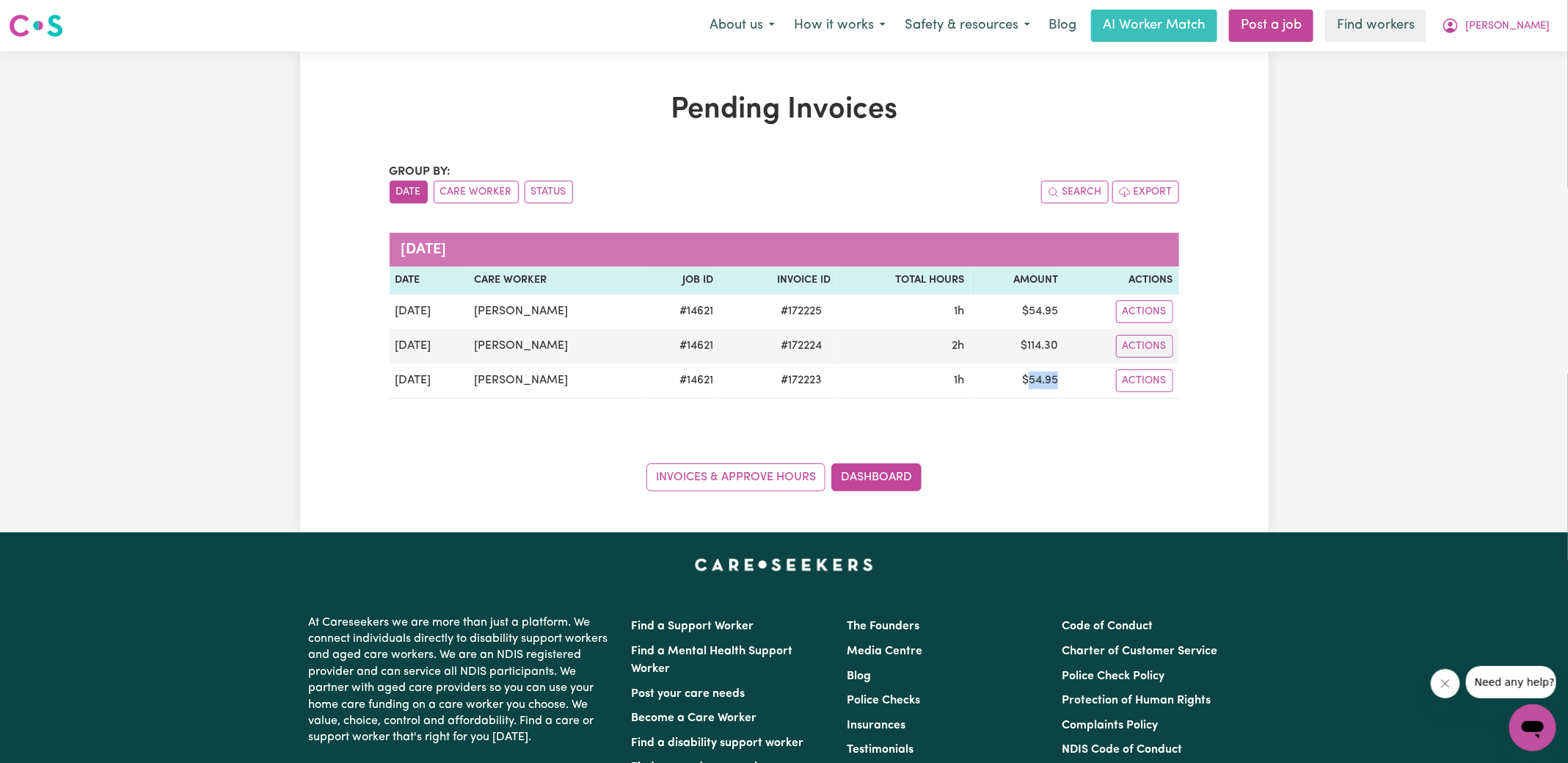
copy td "54.95"
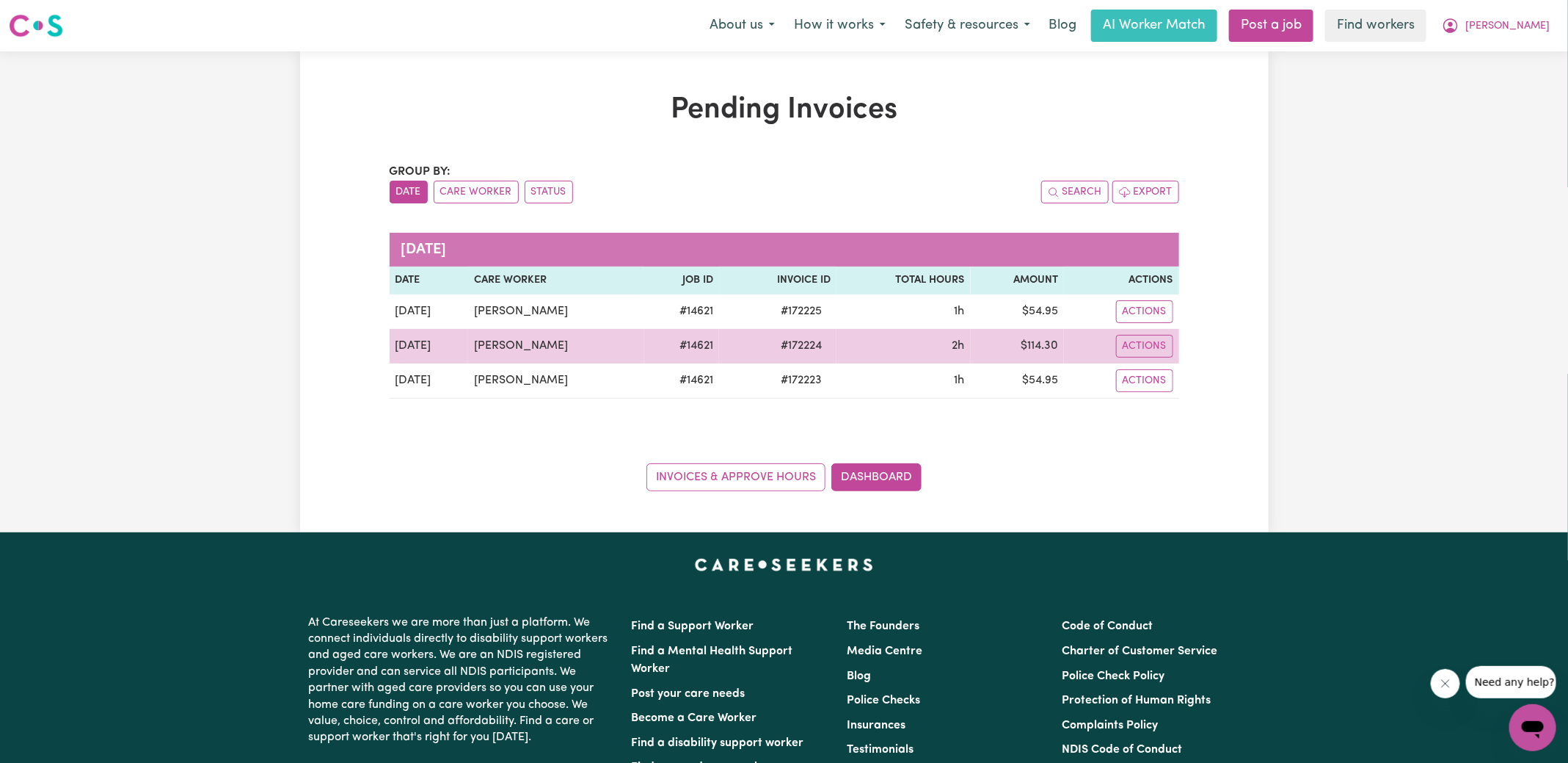
click at [1044, 345] on td "$ 114.30" at bounding box center [1018, 346] width 94 height 34
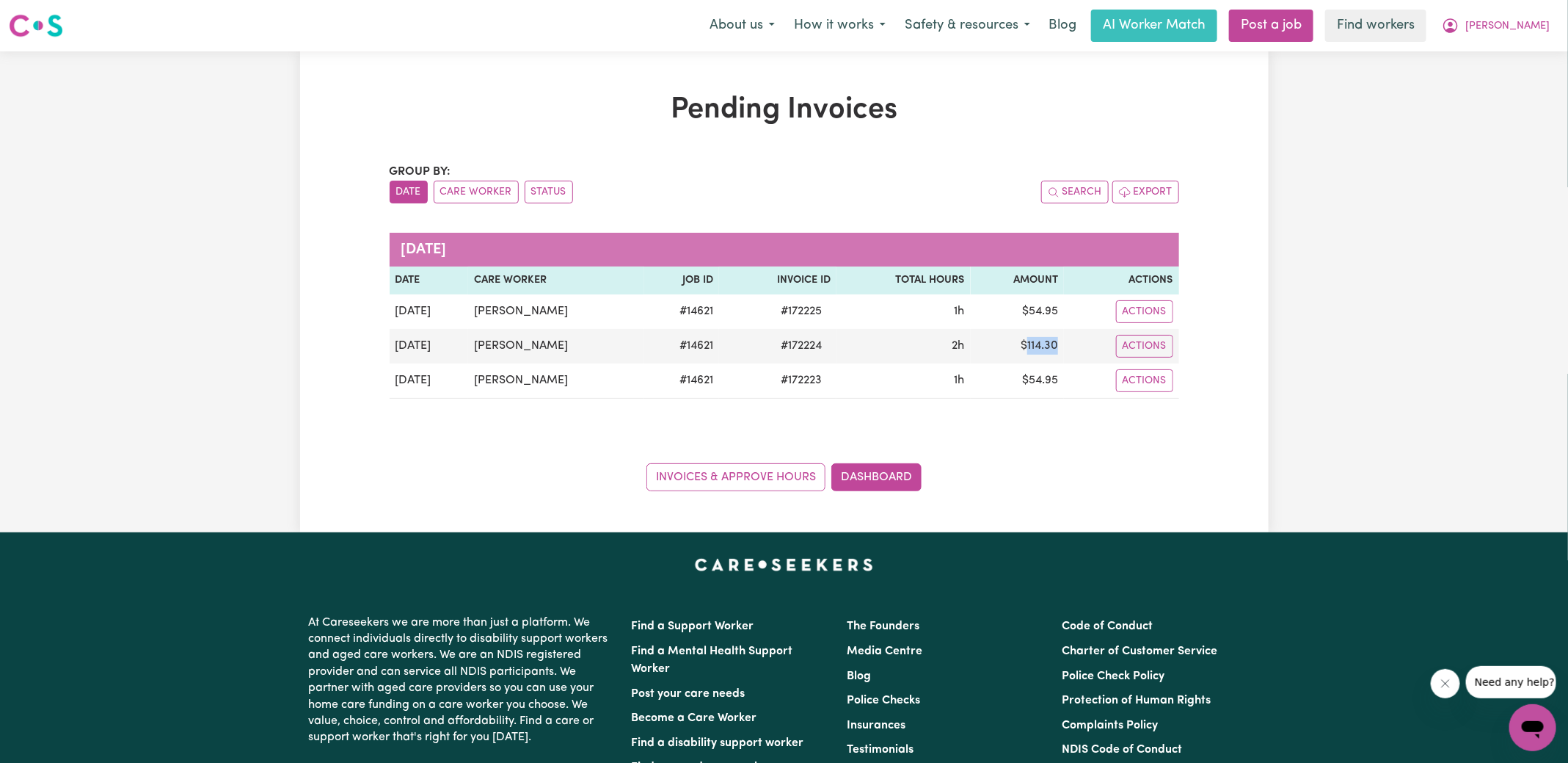
copy td "114.30"
click at [1458, 21] on icon "My Account" at bounding box center [1450, 25] width 15 height 15
click at [1504, 78] on link "Logout" at bounding box center [1501, 84] width 116 height 28
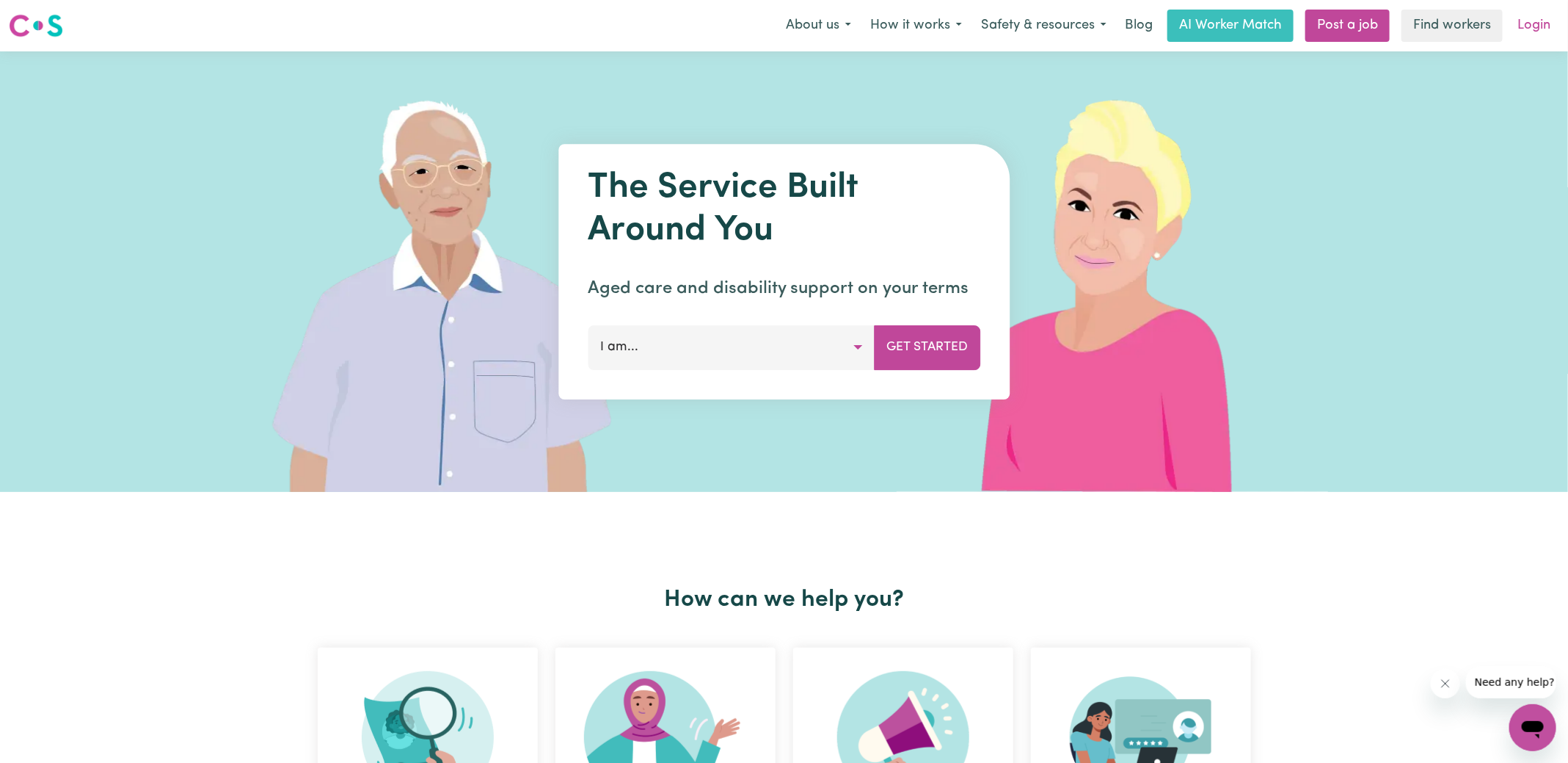
click at [1524, 25] on link "Login" at bounding box center [1533, 26] width 50 height 32
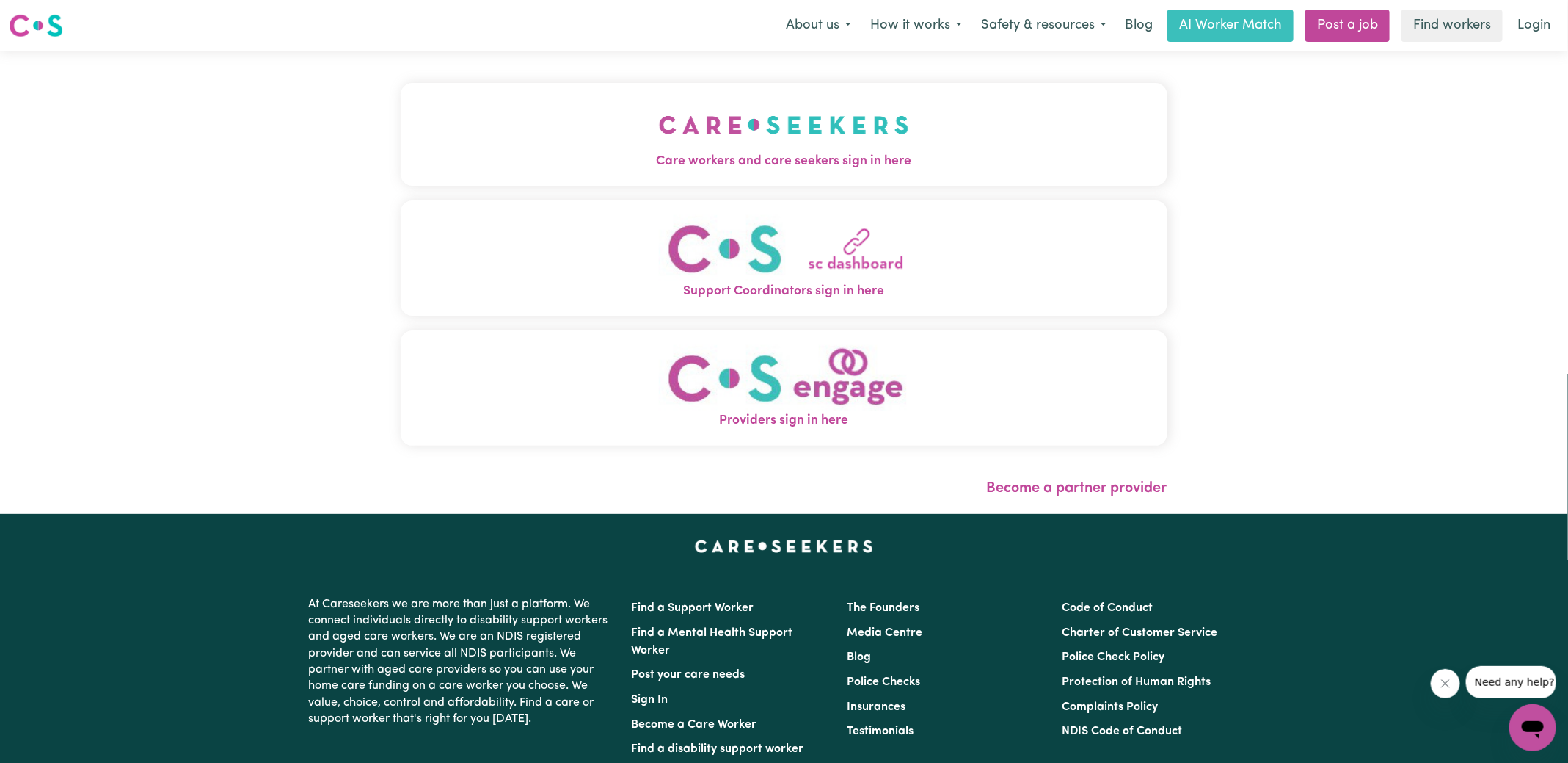
click at [671, 154] on span "Care workers and care seekers sign in here" at bounding box center [784, 161] width 767 height 19
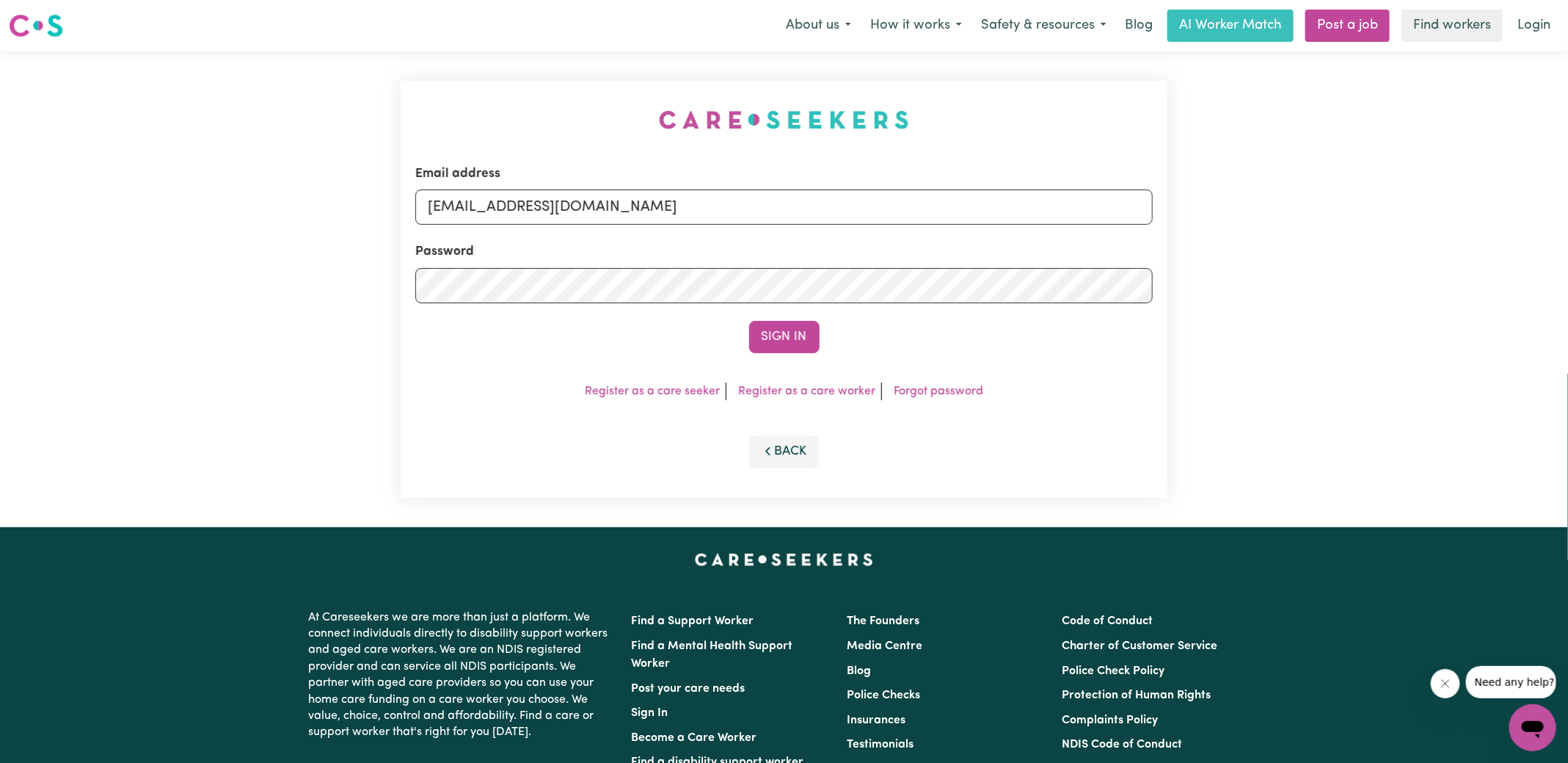
click at [566, 86] on div "Email address [EMAIL_ADDRESS][DOMAIN_NAME] Password Sign In Register as a care …" at bounding box center [784, 289] width 784 height 476
drag, startPoint x: 518, startPoint y: 207, endPoint x: 1214, endPoint y: 357, distance: 712.0
click at [1214, 357] on div "Email address [EMAIL_ADDRESS][DOMAIN_NAME] Password Sign In Register as a care …" at bounding box center [784, 289] width 1568 height 476
type input "[EMAIL_ADDRESS][DOMAIN_NAME]"
click at [749, 320] on button "Sign In" at bounding box center [784, 337] width 70 height 32
